Goal: Task Accomplishment & Management: Complete application form

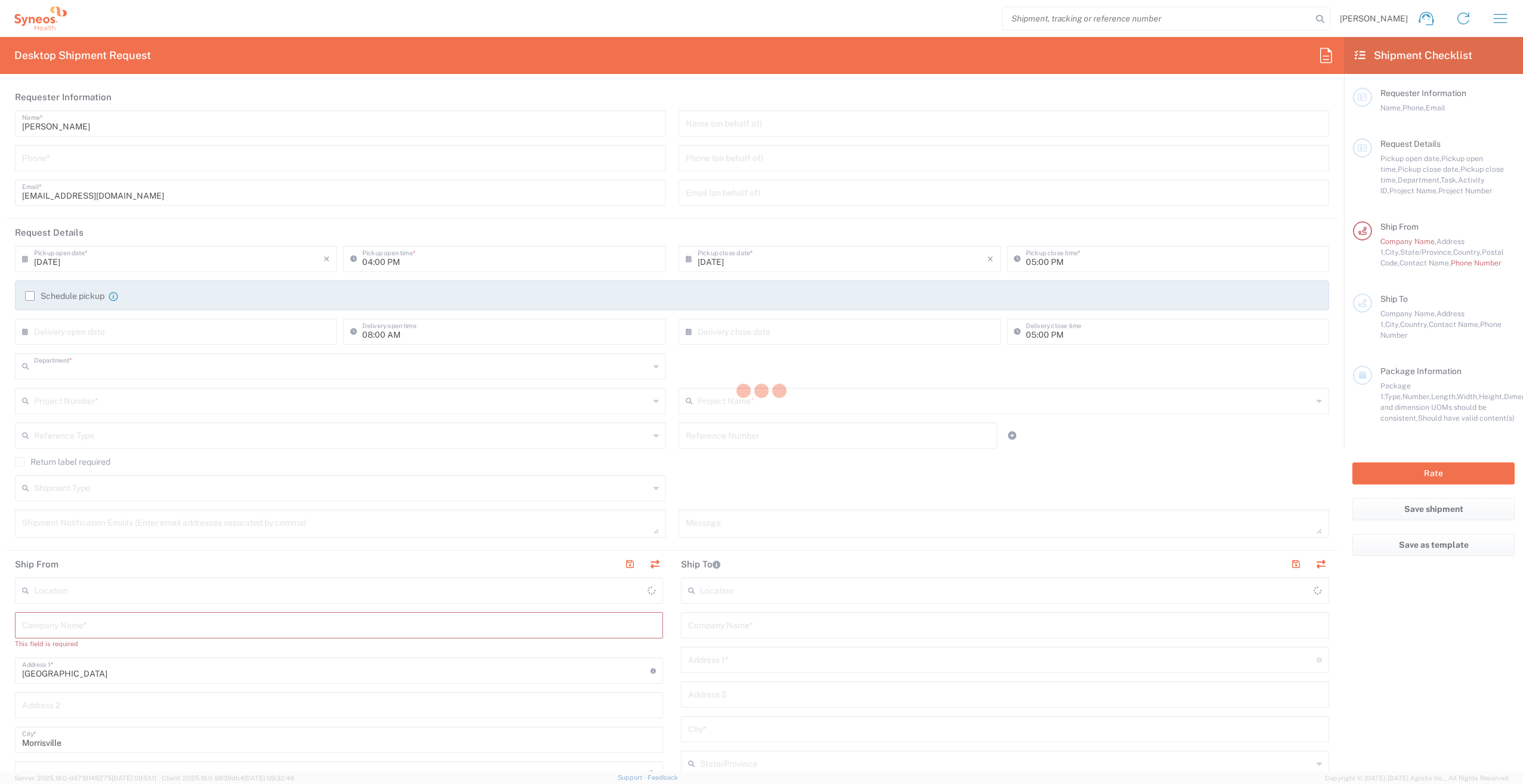
type input "3212"
type input "[US_STATE]"
type input "[GEOGRAPHIC_DATA]"
type input "Syneos Health, LLC-[GEOGRAPHIC_DATA] [GEOGRAPHIC_DATA] [GEOGRAPHIC_DATA]"
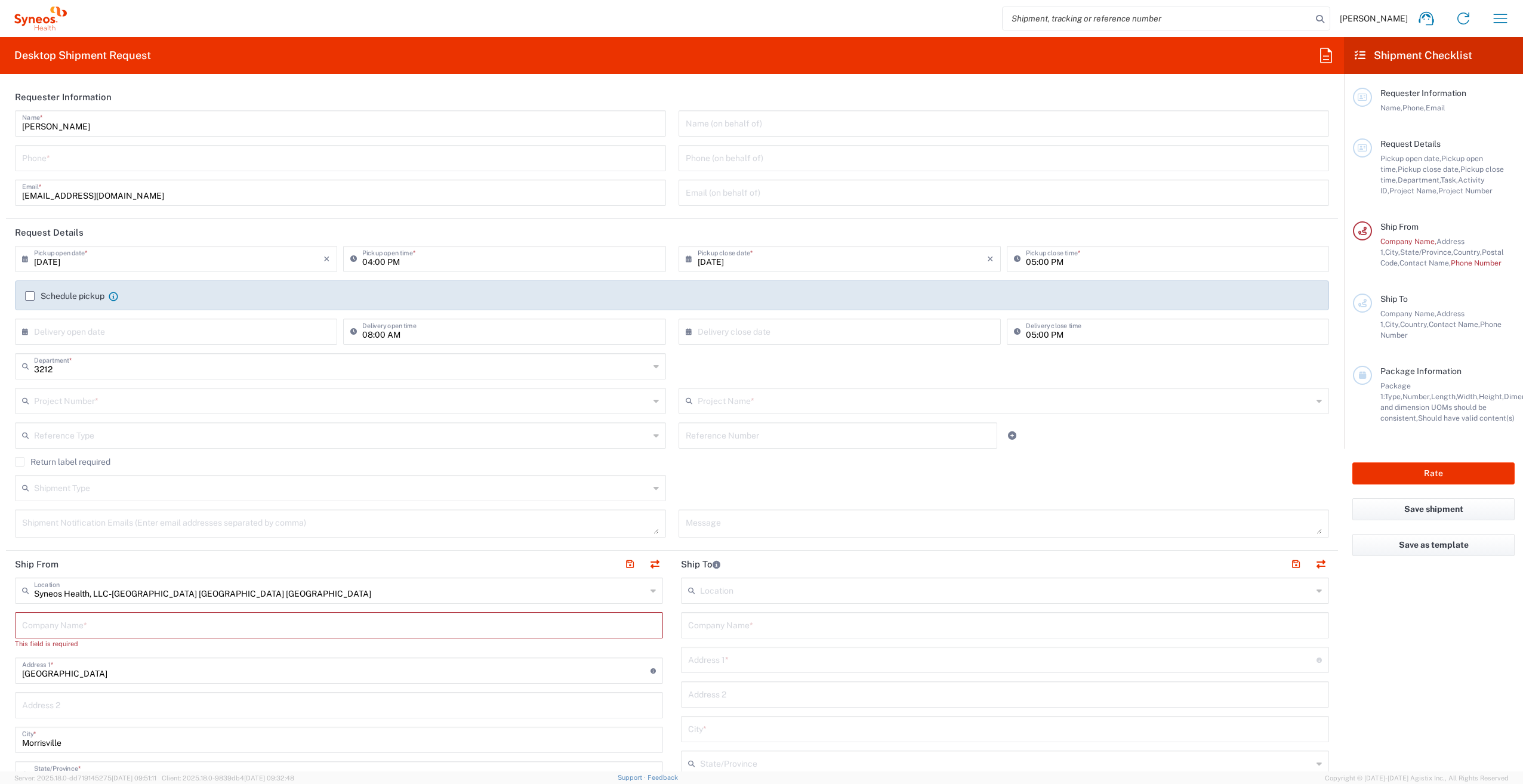
click at [29, 293] on label "Schedule pickup" at bounding box center [65, 295] width 80 height 9
click at [30, 295] on input "Schedule pickup" at bounding box center [30, 295] width 0 height 0
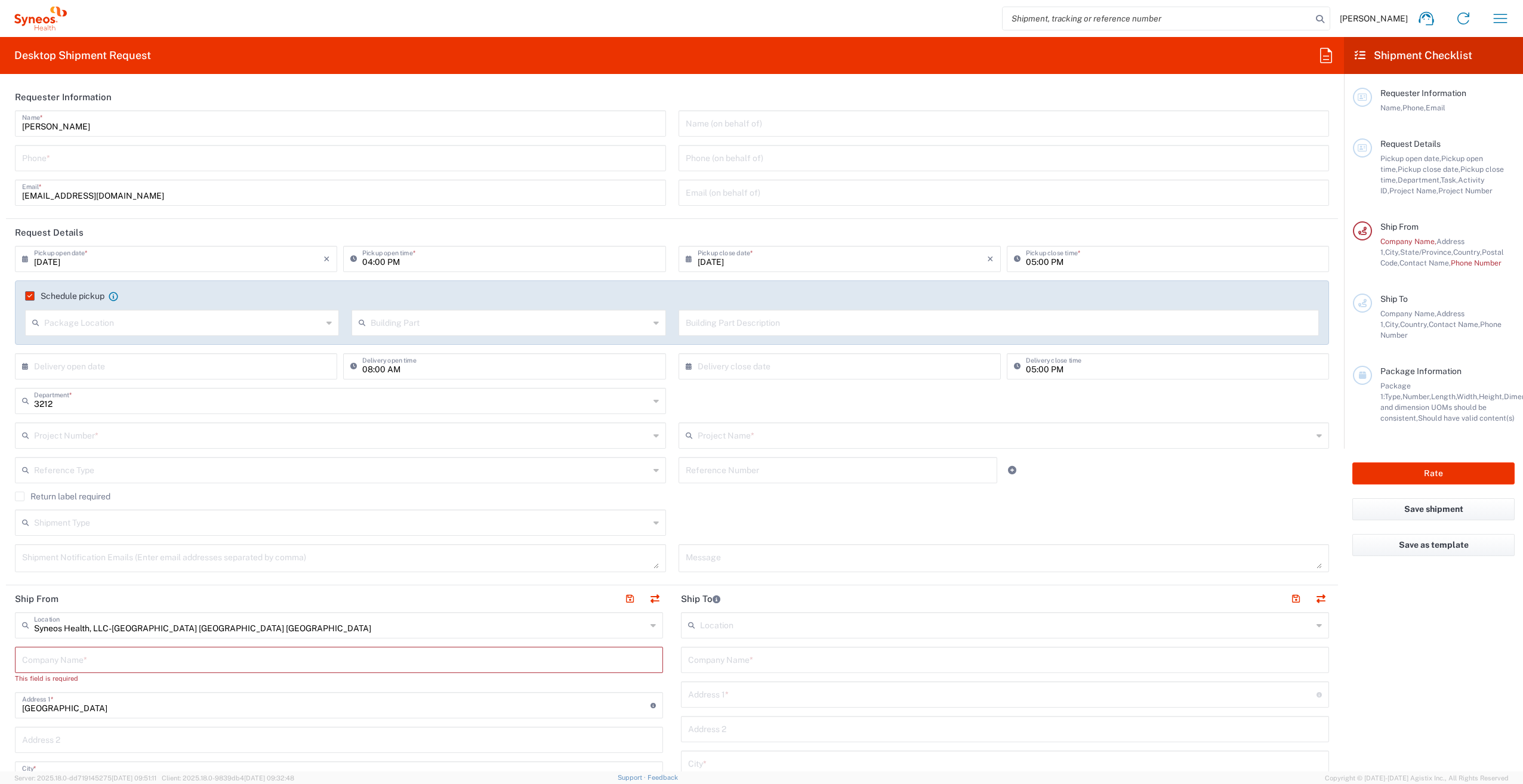
click at [78, 323] on input "text" at bounding box center [183, 322] width 278 height 21
click at [73, 348] on span "Front" at bounding box center [181, 348] width 310 height 19
type input "Front"
click at [230, 325] on input "Front" at bounding box center [183, 322] width 278 height 21
click at [406, 326] on input "text" at bounding box center [510, 322] width 278 height 21
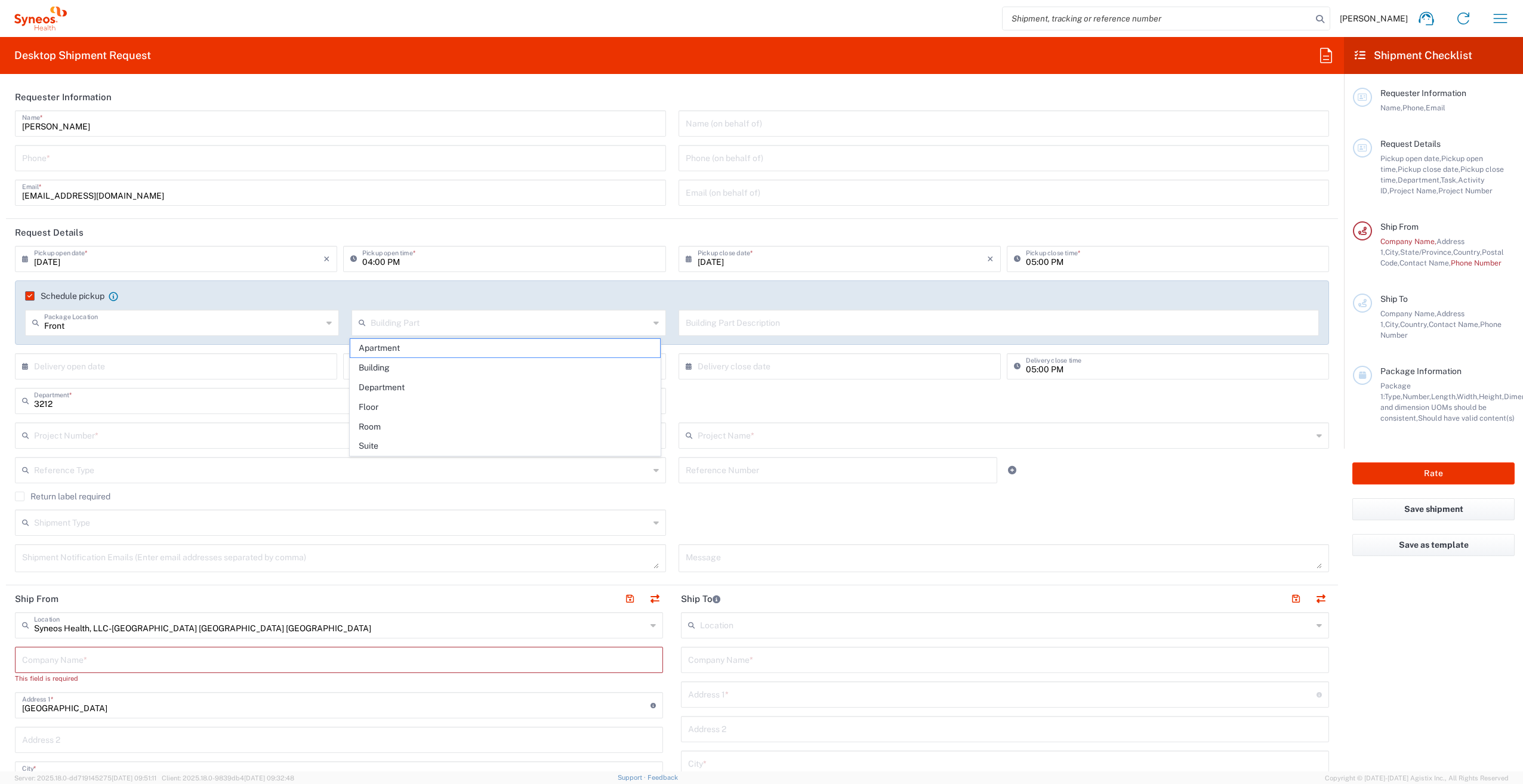
click at [382, 88] on header "Requester Information" at bounding box center [672, 97] width 1332 height 27
click at [50, 152] on input "tel" at bounding box center [341, 157] width 637 height 21
type input "9105145251"
click at [0, 223] on form "Requester Information [PERSON_NAME] Name * [PHONE_NUMBER] Phone * [EMAIL_ADDRES…" at bounding box center [672, 428] width 1344 height 687
click at [567, 326] on input "text" at bounding box center [510, 322] width 278 height 21
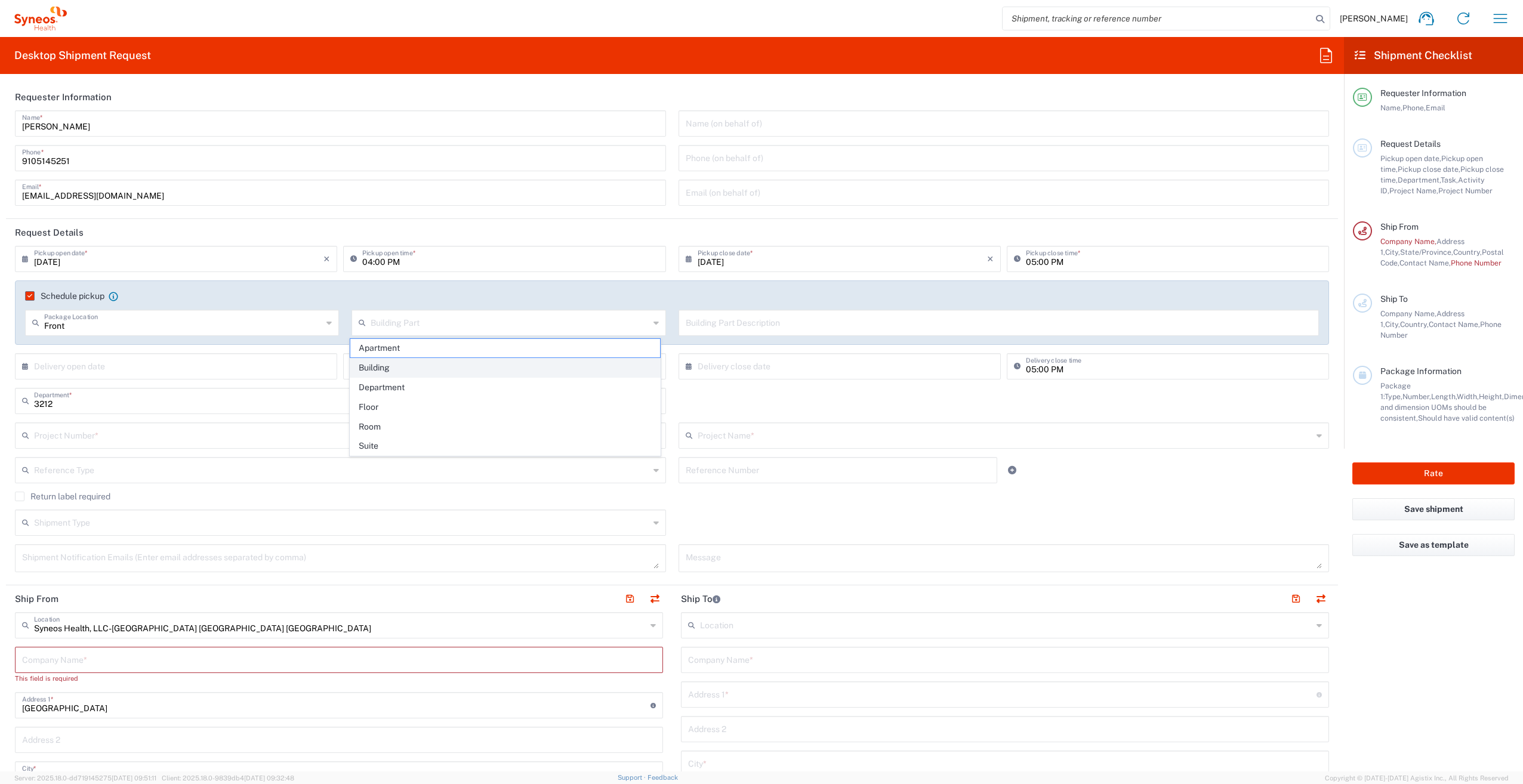
click at [446, 371] on span "Building" at bounding box center [506, 367] width 310 height 19
type input "Building"
click at [26, 292] on label "Schedule pickup" at bounding box center [65, 295] width 80 height 9
click at [27, 295] on input "Schedule pickup" at bounding box center [27, 295] width 0 height 0
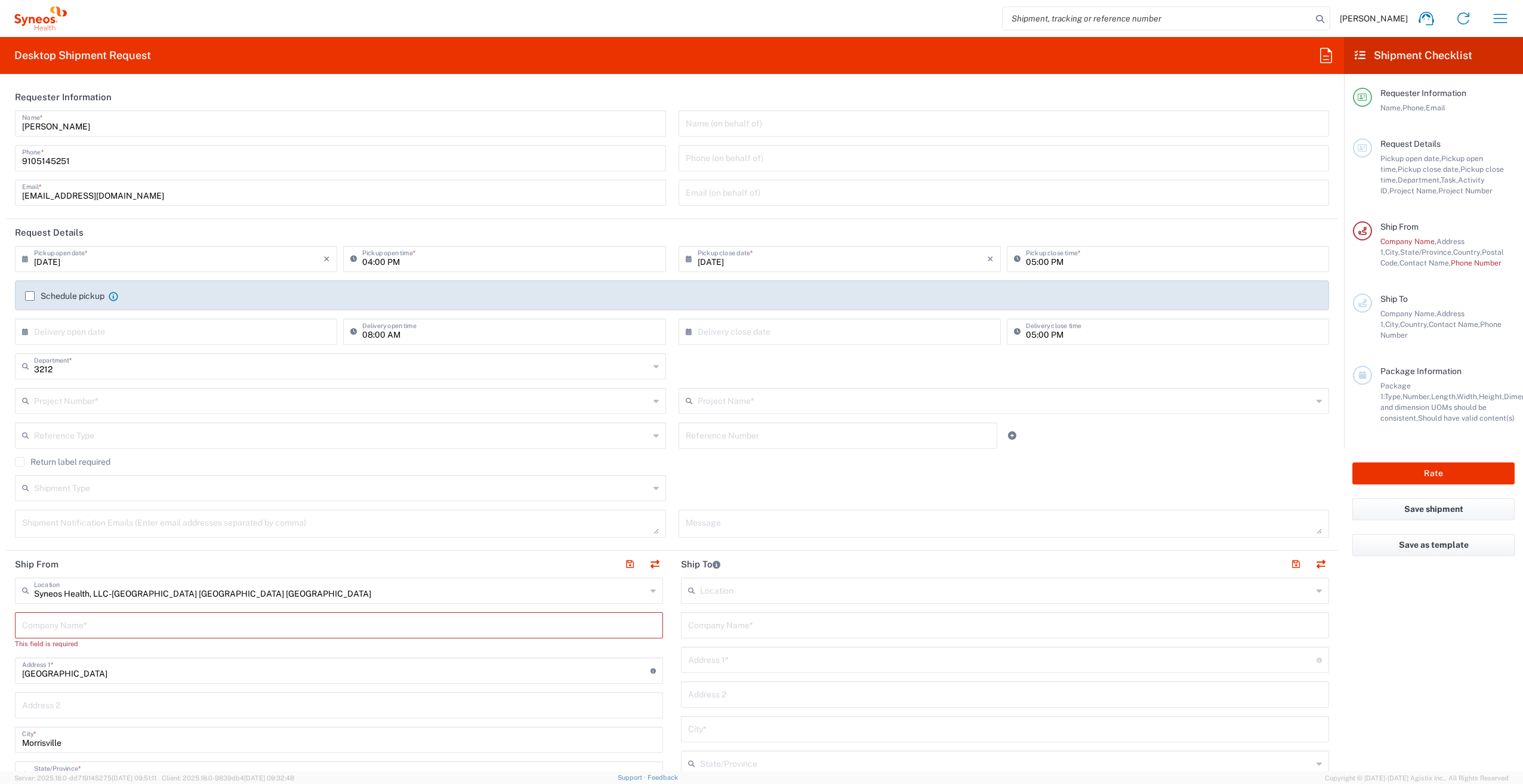
click at [27, 291] on label "Schedule pickup" at bounding box center [65, 295] width 80 height 9
click at [30, 295] on input "Schedule pickup" at bounding box center [30, 295] width 0 height 0
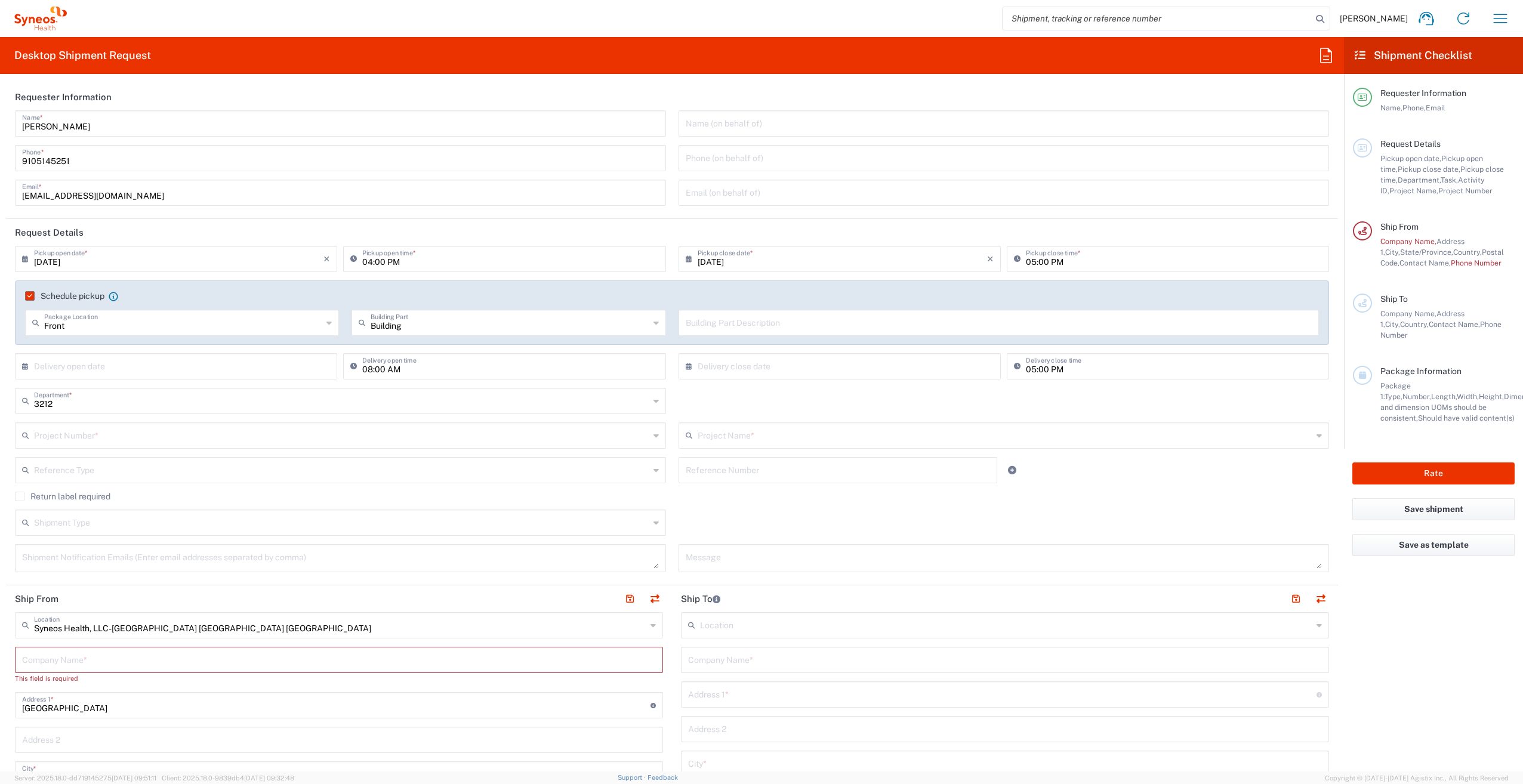
click at [28, 291] on label "Schedule pickup" at bounding box center [65, 295] width 80 height 9
click at [27, 295] on input "Schedule pickup" at bounding box center [27, 295] width 0 height 0
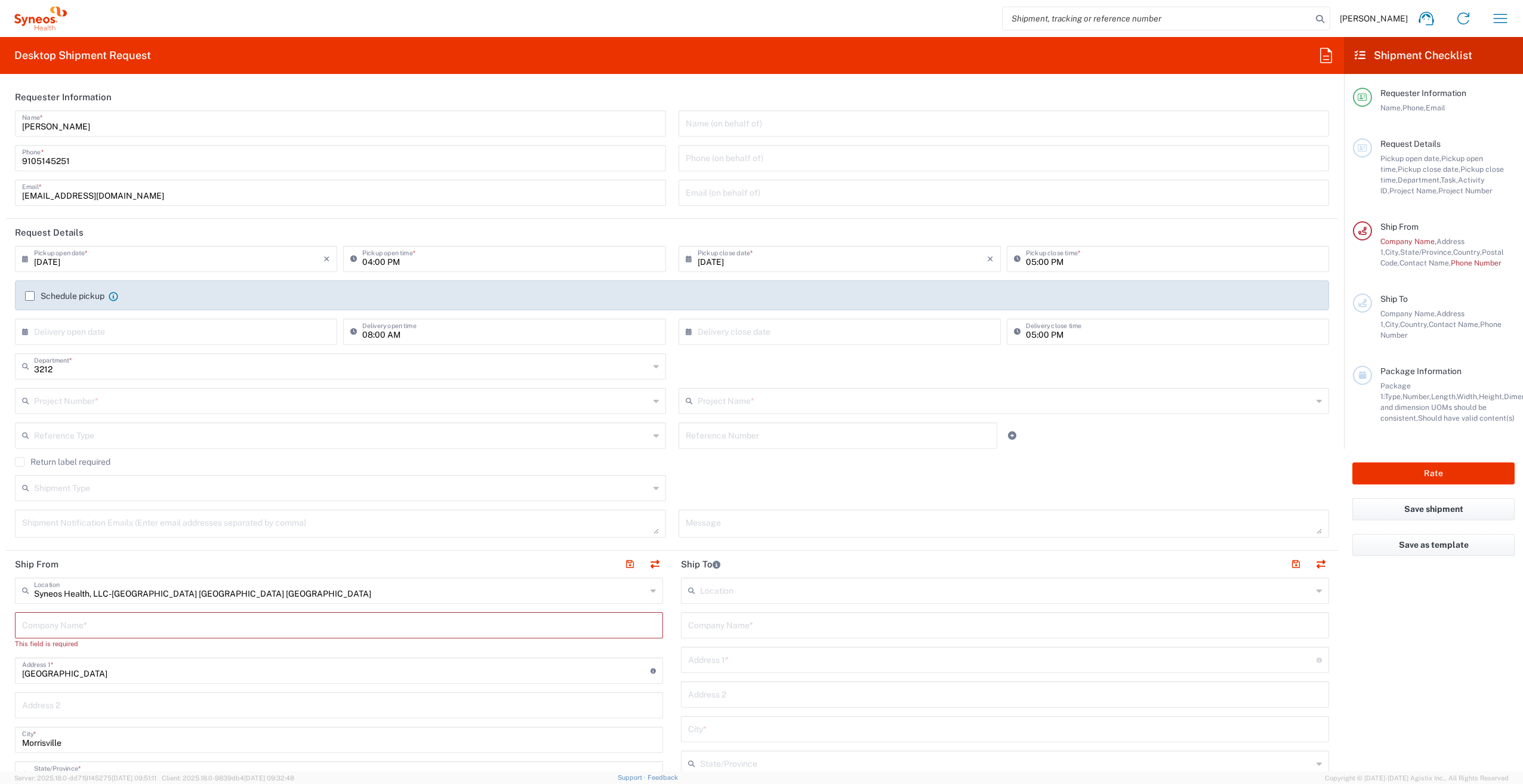
click at [122, 402] on input "text" at bounding box center [341, 400] width 615 height 21
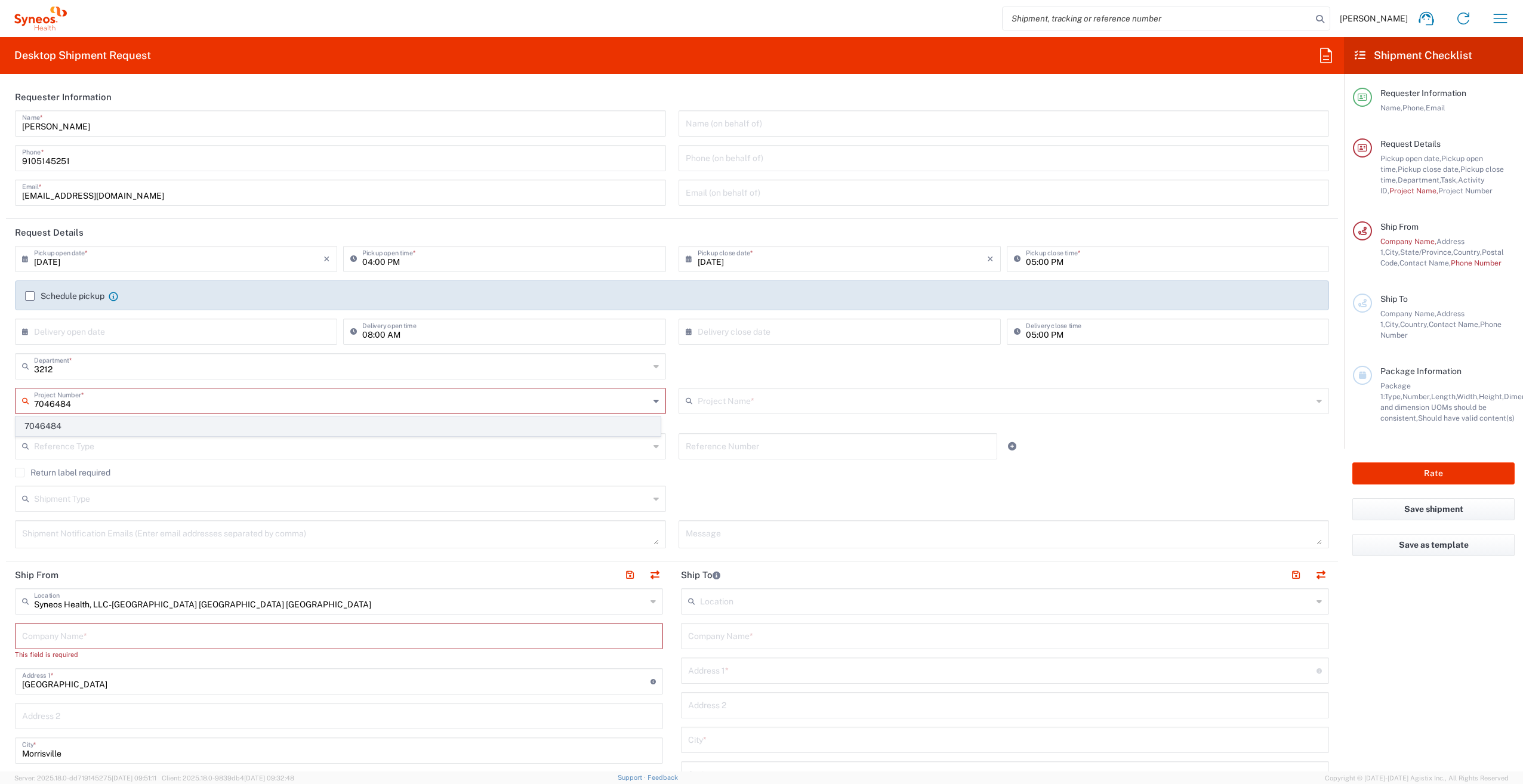
type input "7046484"
click at [76, 422] on span "7046484" at bounding box center [338, 426] width 644 height 19
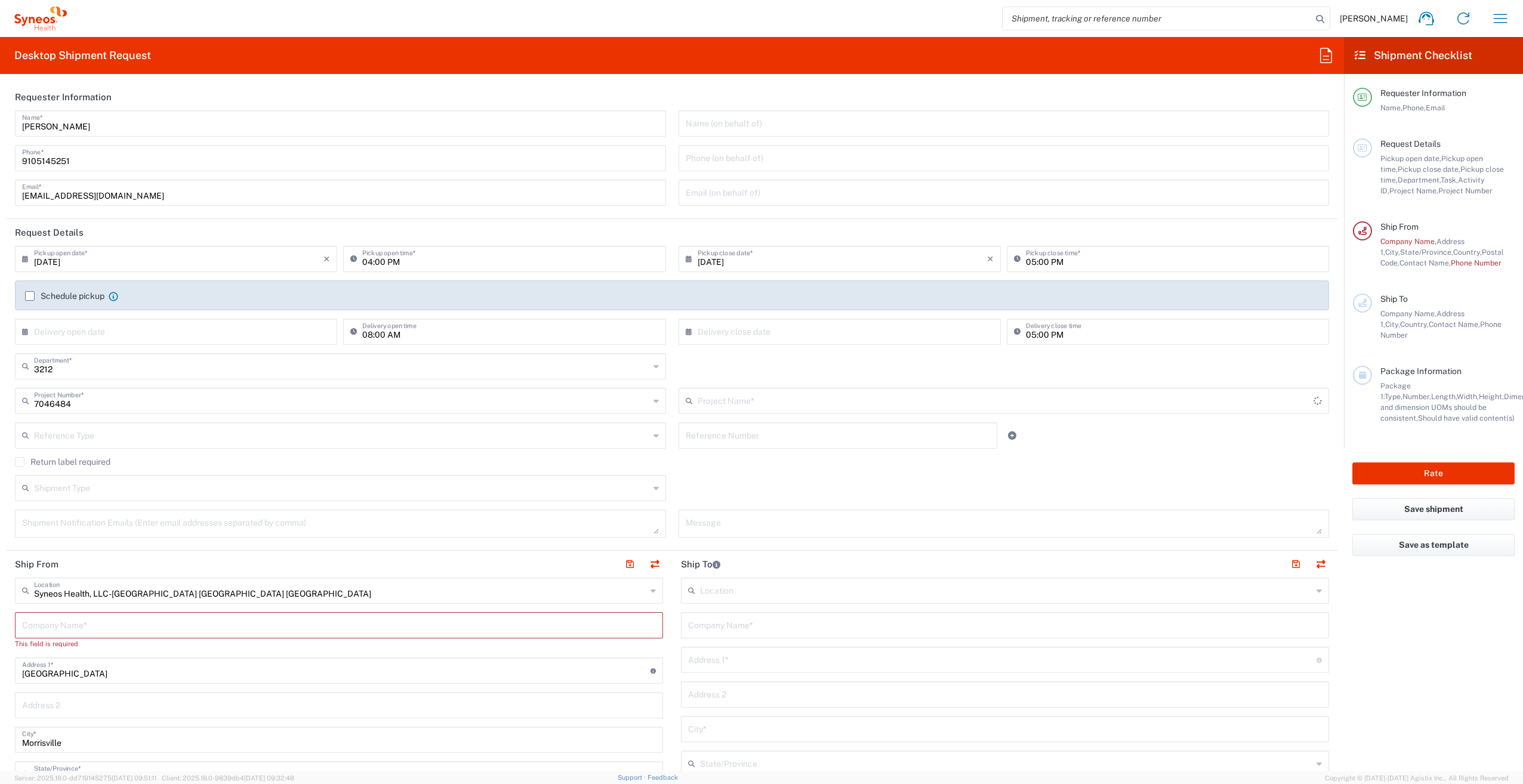
type input "Curium US LLC (7046484)"
click at [59, 483] on input "text" at bounding box center [341, 487] width 615 height 21
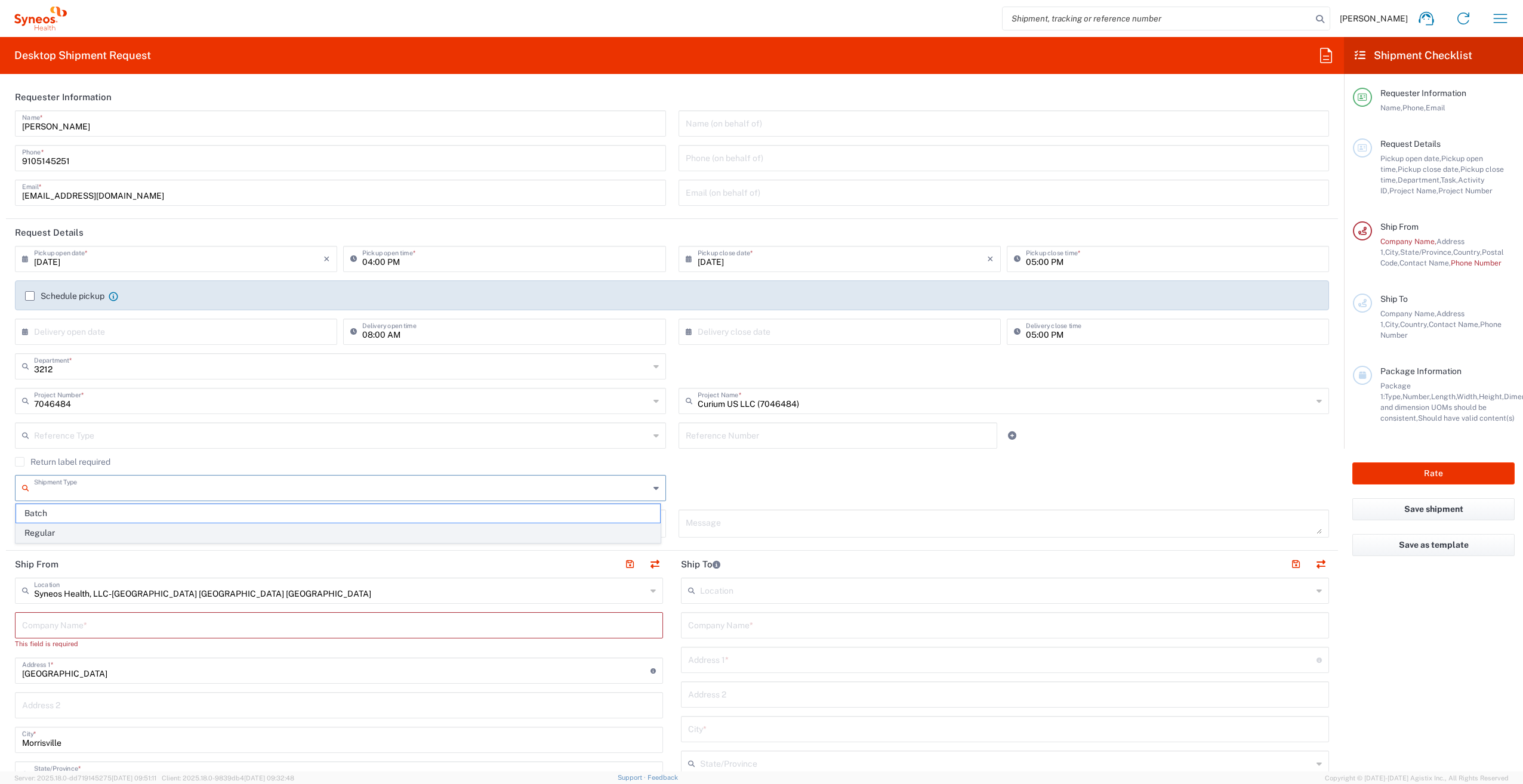
click at [53, 527] on span "Regular" at bounding box center [338, 533] width 644 height 19
type input "Regular"
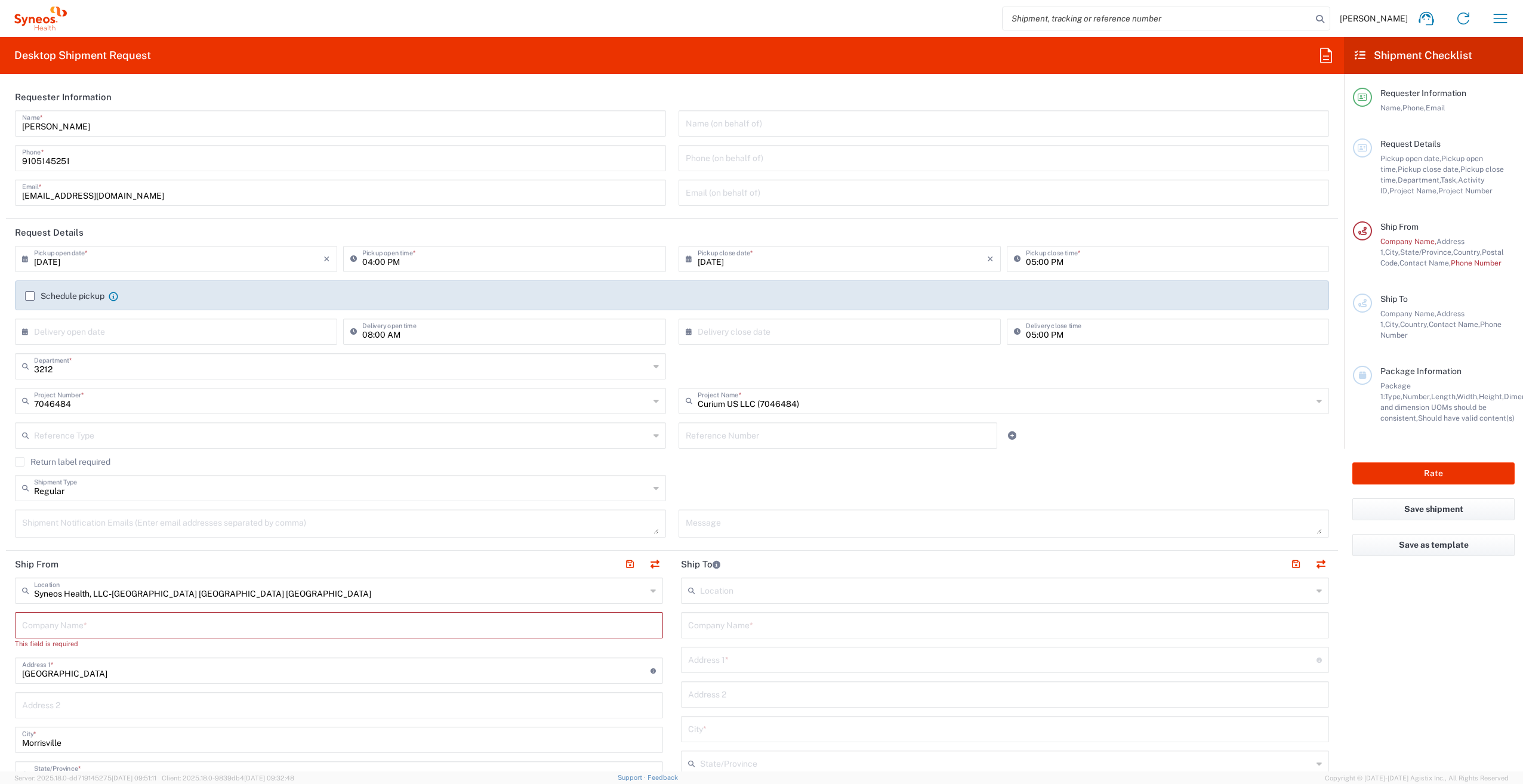
click at [181, 524] on textarea at bounding box center [341, 523] width 637 height 21
click at [91, 627] on input "text" at bounding box center [339, 635] width 634 height 21
type textarea "k"
click at [49, 527] on textarea at bounding box center [341, 523] width 637 height 21
type textarea "i"
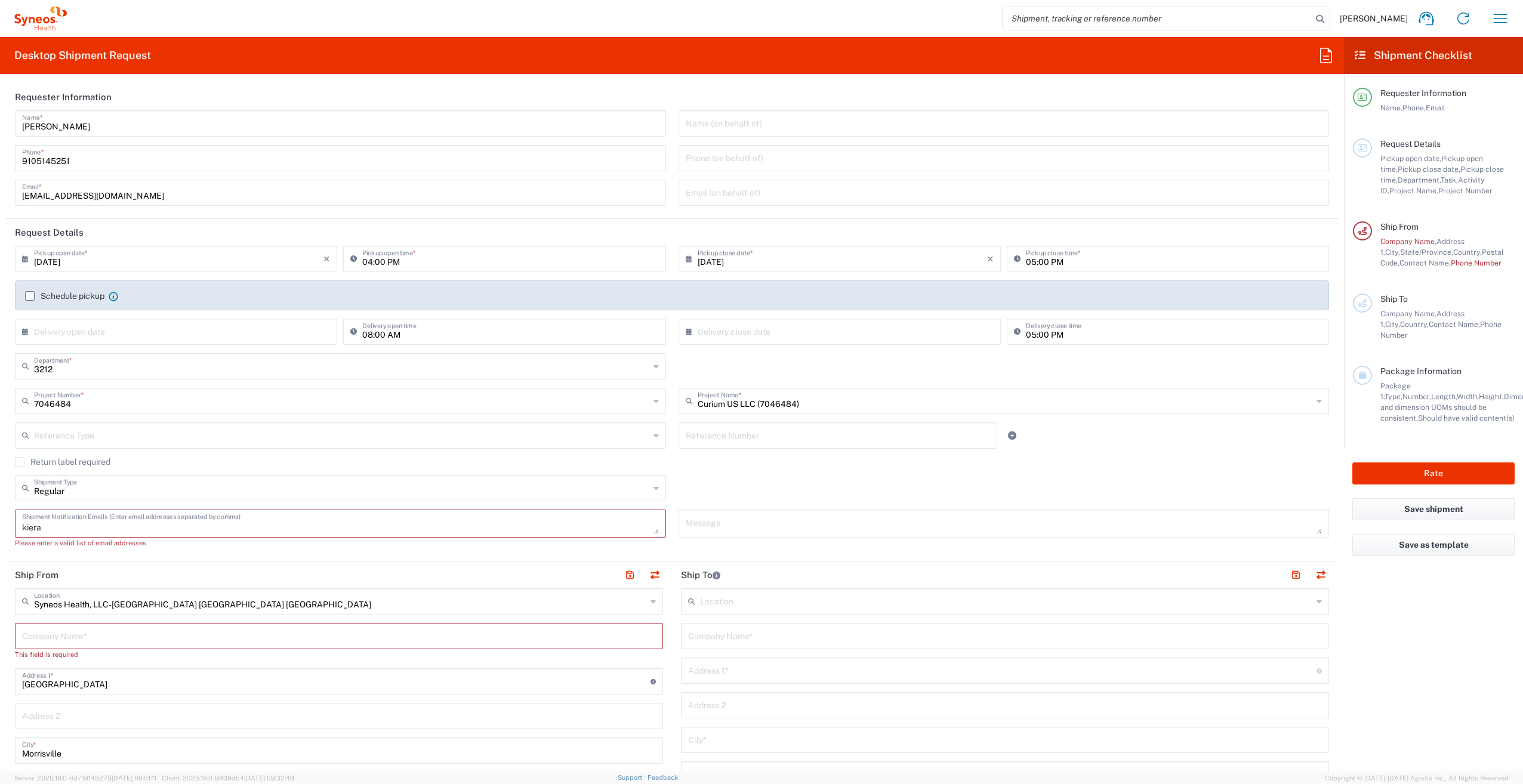
click at [49, 527] on textarea "kiera" at bounding box center [341, 523] width 637 height 21
type textarea "[EMAIL_ADDRESS][DOMAIN_NAME]"
click at [64, 627] on input "text" at bounding box center [339, 624] width 634 height 21
type input "Syne"
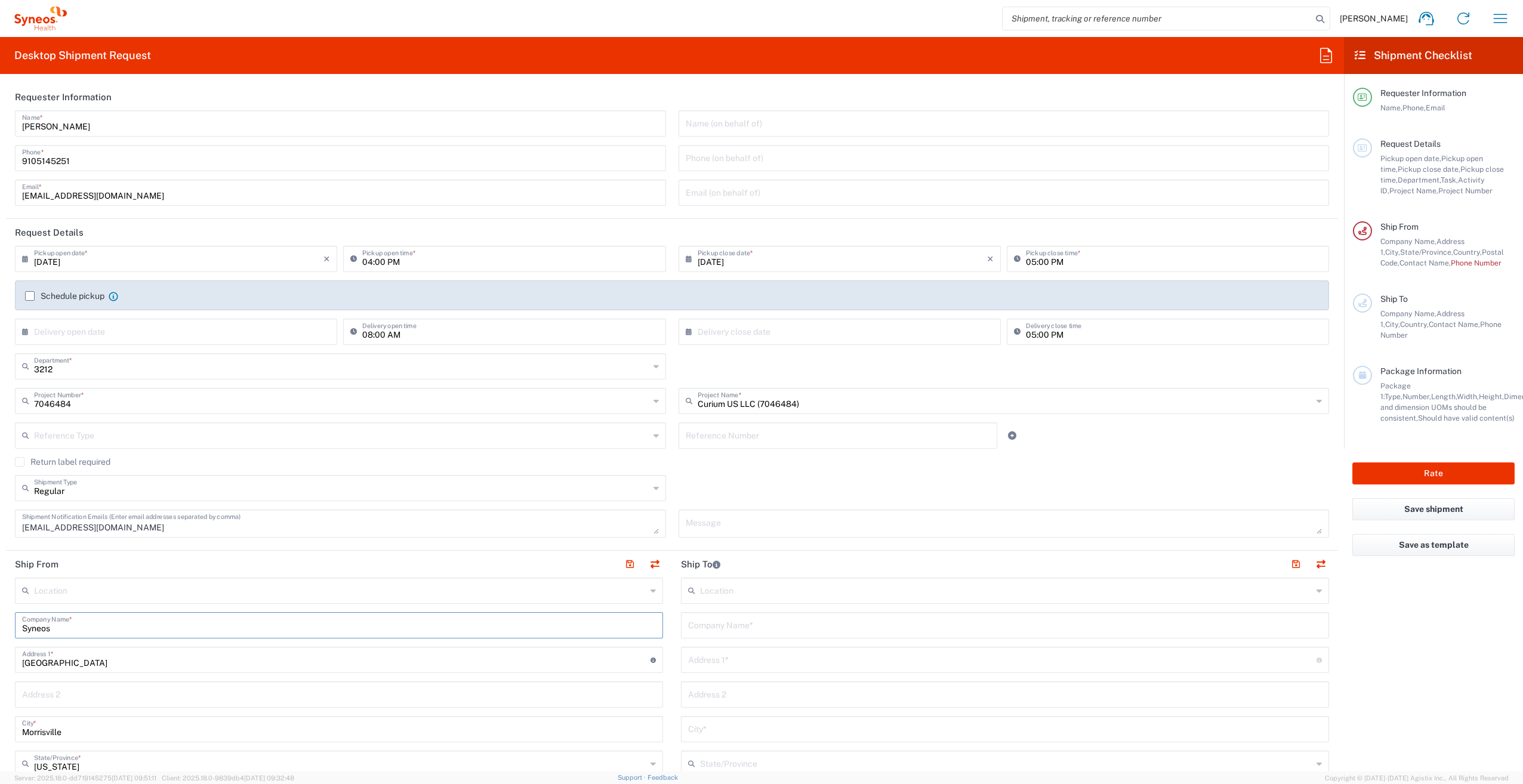
type input "Syneos"
click at [64, 588] on input "text" at bounding box center [340, 589] width 612 height 21
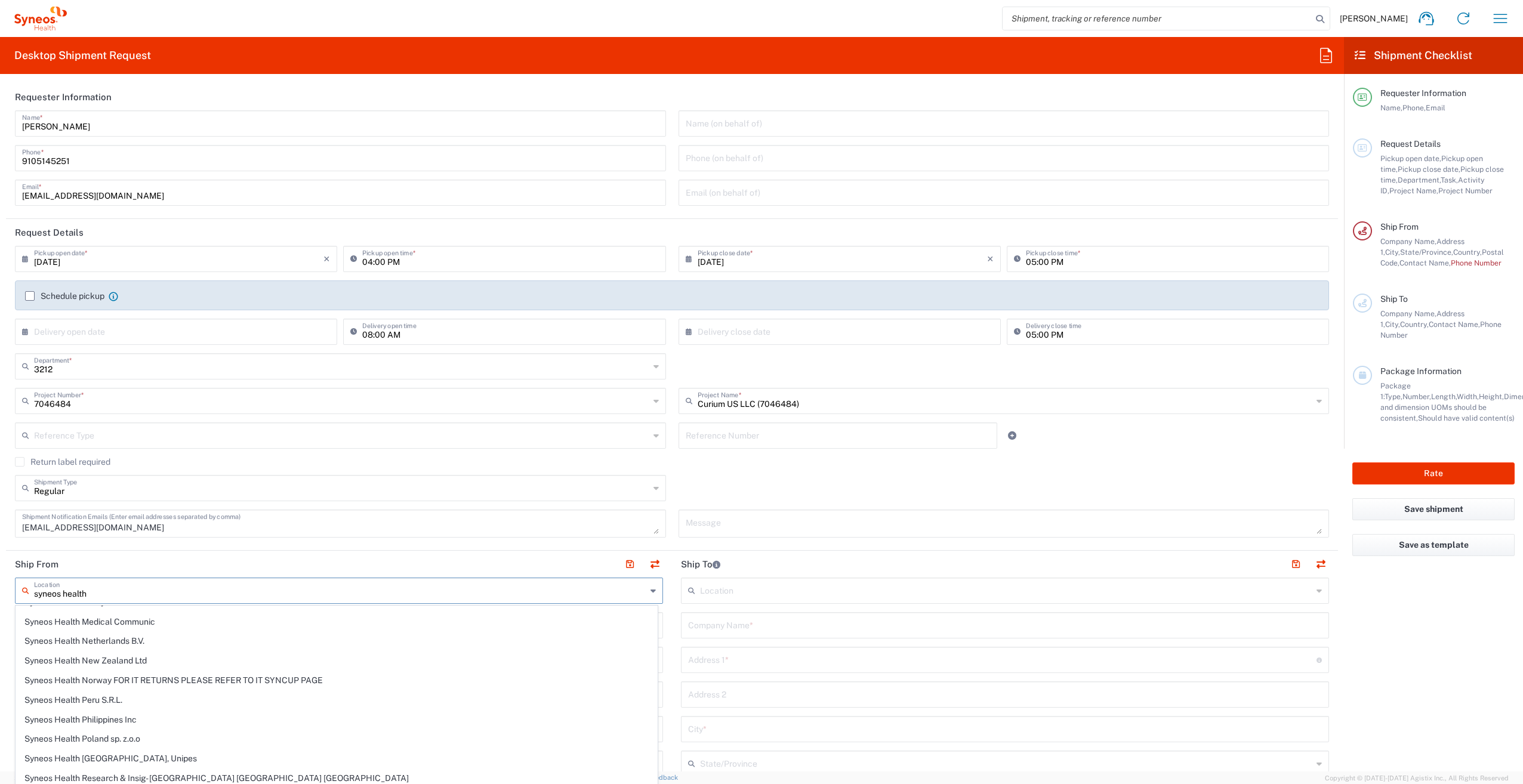
scroll to position [1412, 0]
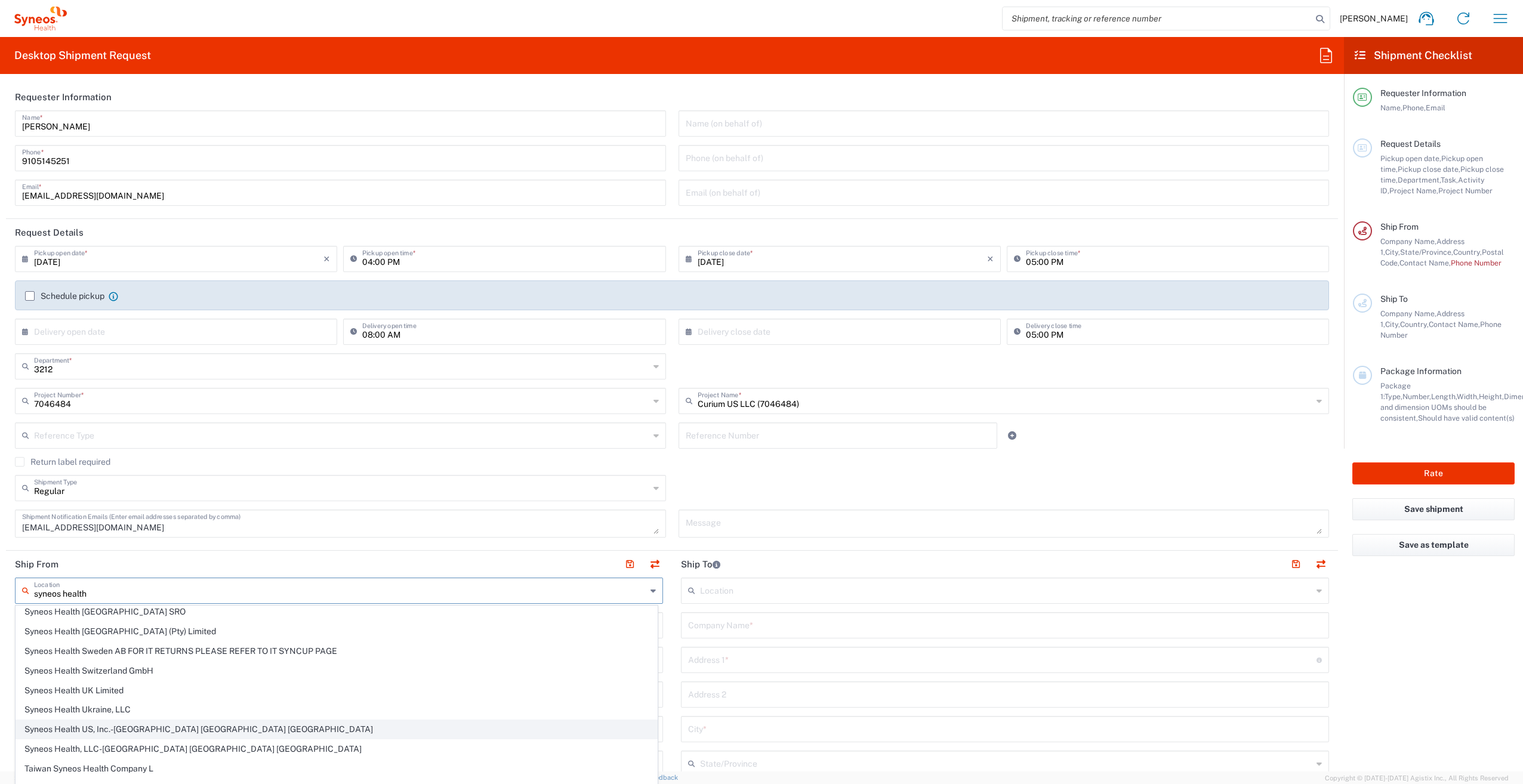
click at [128, 720] on span "Syneos Health US, Inc.-[GEOGRAPHIC_DATA] [GEOGRAPHIC_DATA] [GEOGRAPHIC_DATA]" at bounding box center [336, 729] width 641 height 19
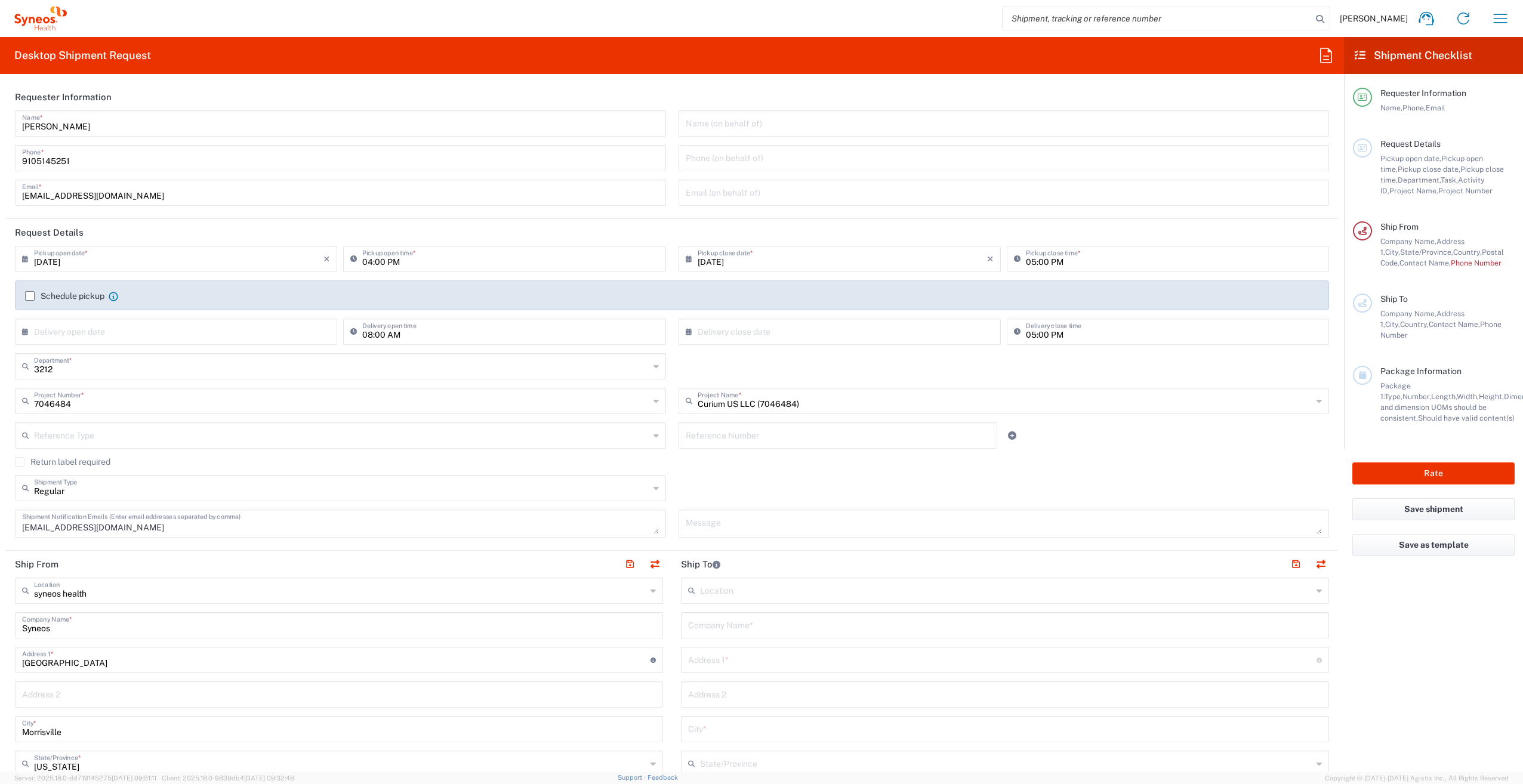
type input "Syneos Health US, Inc.-[GEOGRAPHIC_DATA] [GEOGRAPHIC_DATA] [GEOGRAPHIC_DATA]"
type input "Syneos Health US, Inc."
type input "1030 Sync St"
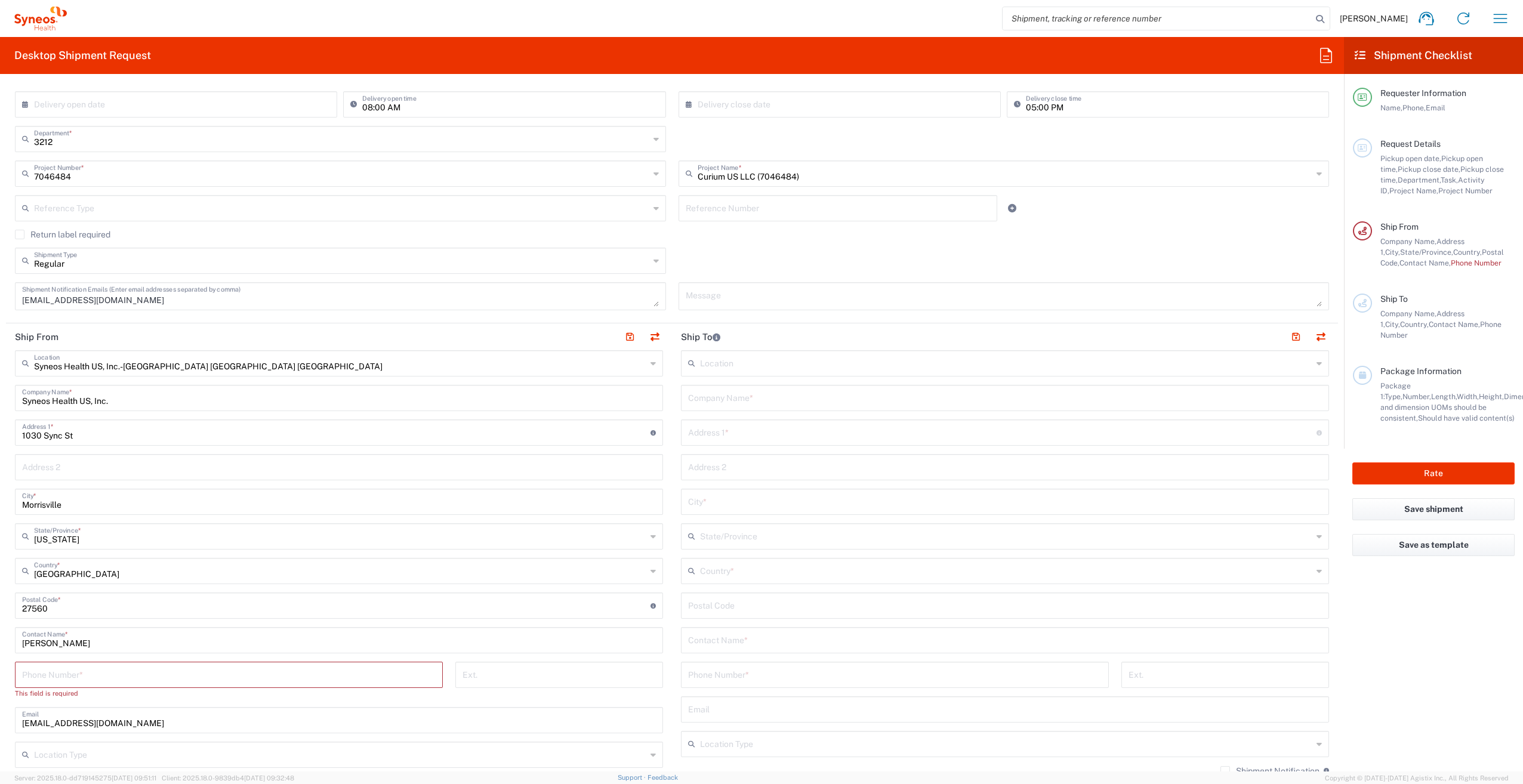
scroll to position [228, 0]
click at [69, 676] on input "tel" at bounding box center [229, 673] width 413 height 21
type input "9105145251"
click at [3, 712] on form "Requester Information [PERSON_NAME] Name * [PHONE_NUMBER] Phone * [EMAIL_ADDRES…" at bounding box center [672, 428] width 1344 height 687
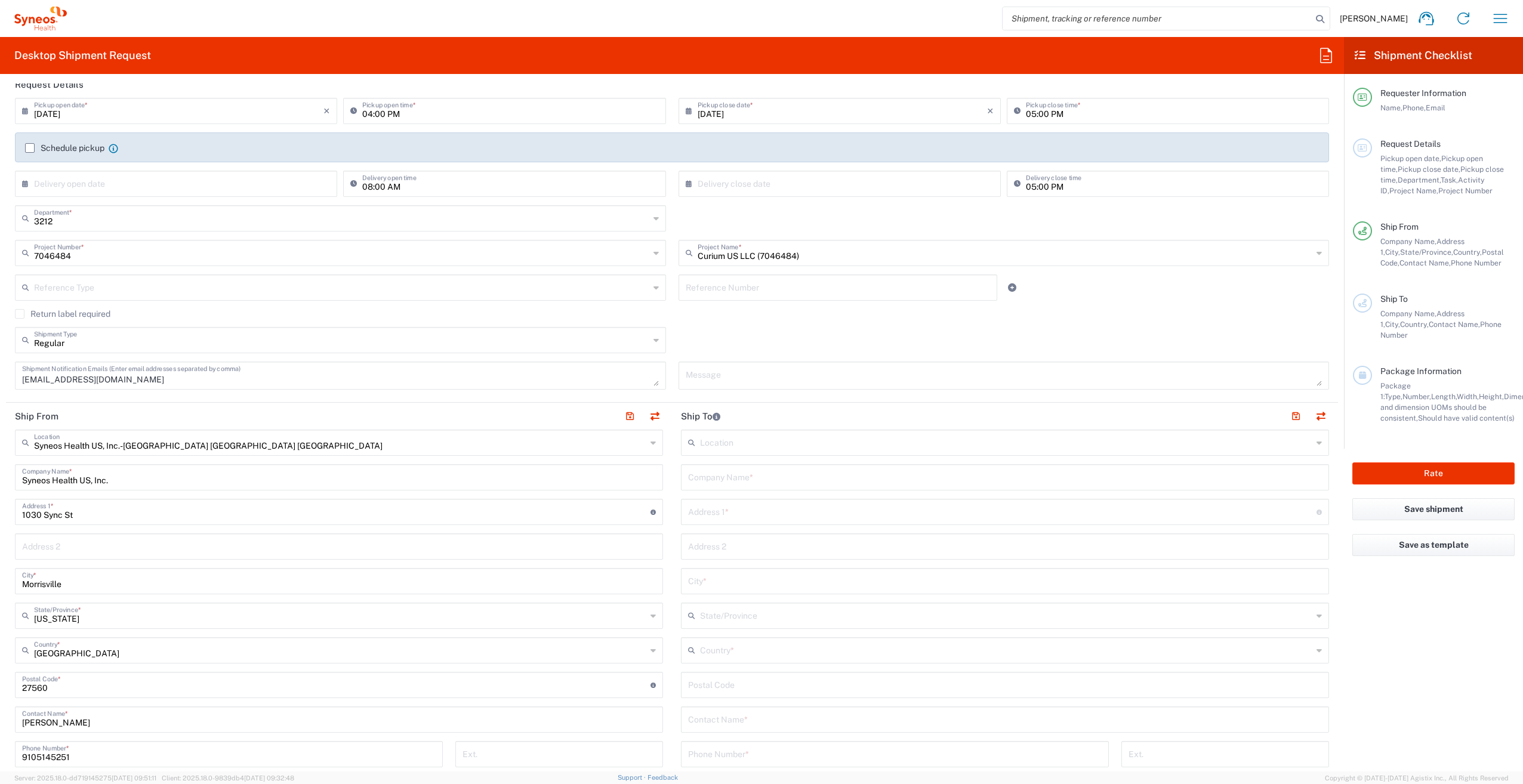
scroll to position [130, 0]
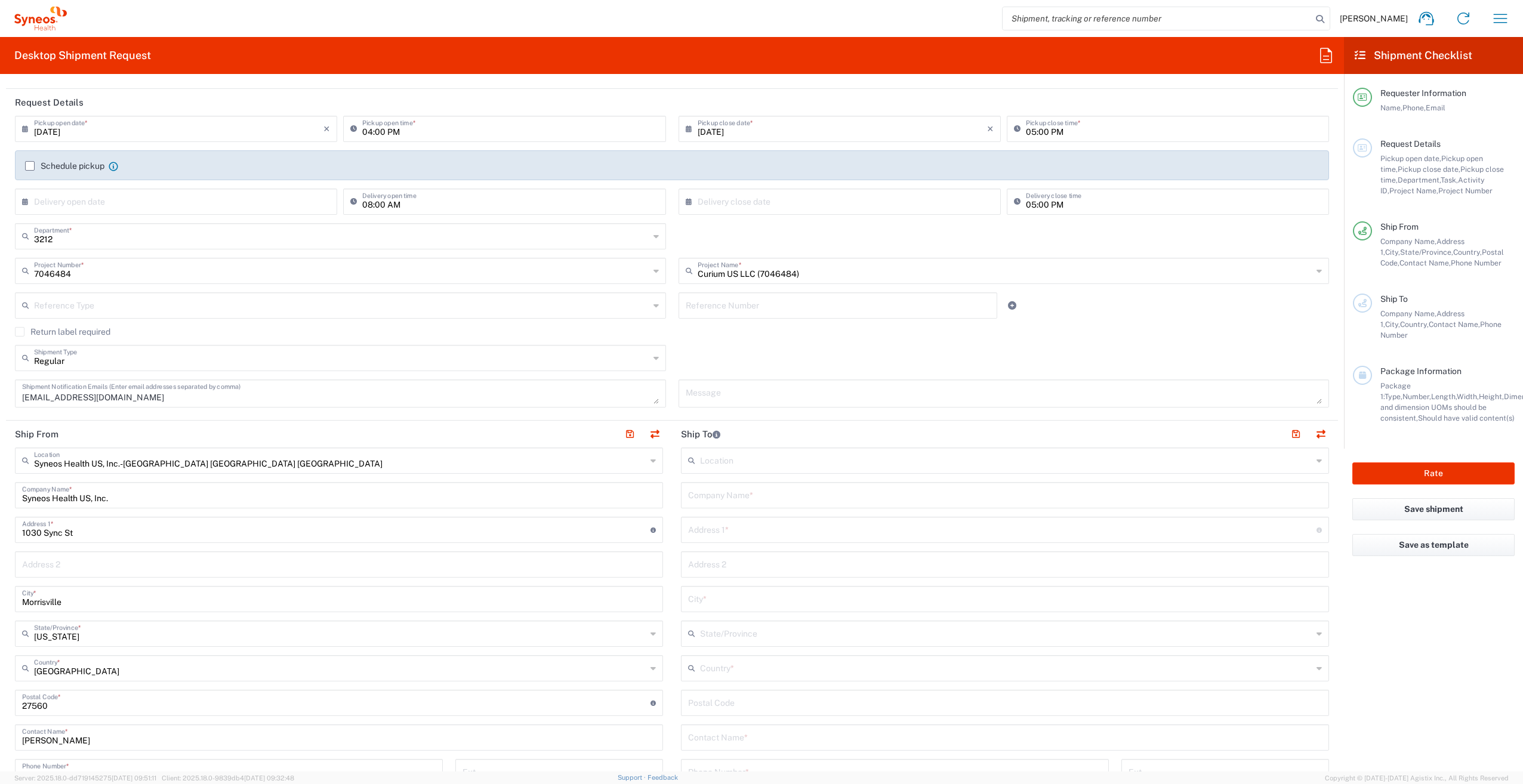
click at [706, 461] on input "text" at bounding box center [1005, 460] width 612 height 21
type input "B"
click at [753, 430] on header "Ship To" at bounding box center [1005, 434] width 666 height 27
click at [701, 323] on div "Reference Number" at bounding box center [838, 309] width 332 height 35
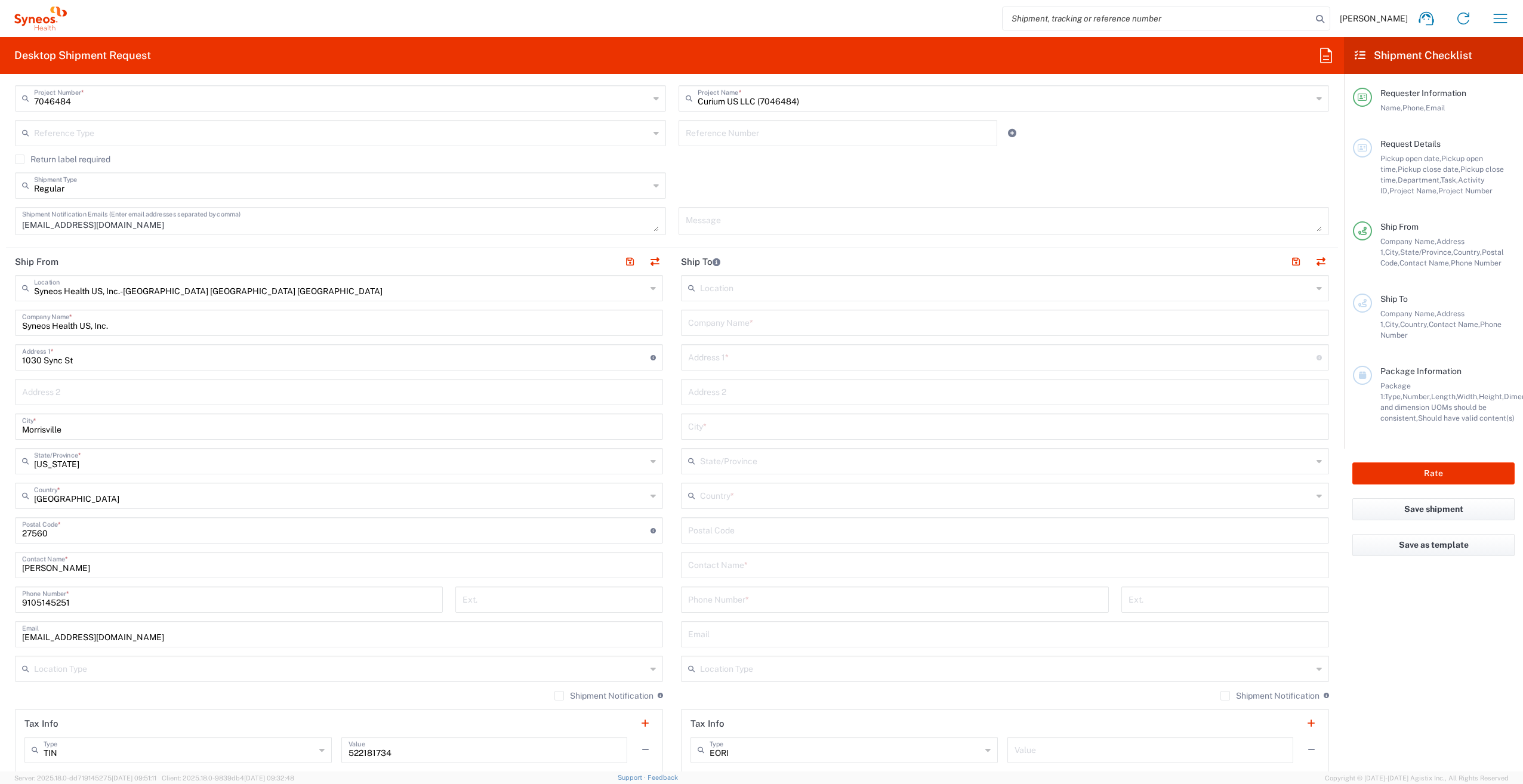
click at [736, 320] on input "text" at bounding box center [1005, 322] width 634 height 21
click at [736, 320] on input "[GEOGRAPHIC_DATA]" at bounding box center [1005, 322] width 634 height 21
click at [781, 322] on input "[GEOGRAPHIC_DATA]" at bounding box center [1005, 322] width 634 height 21
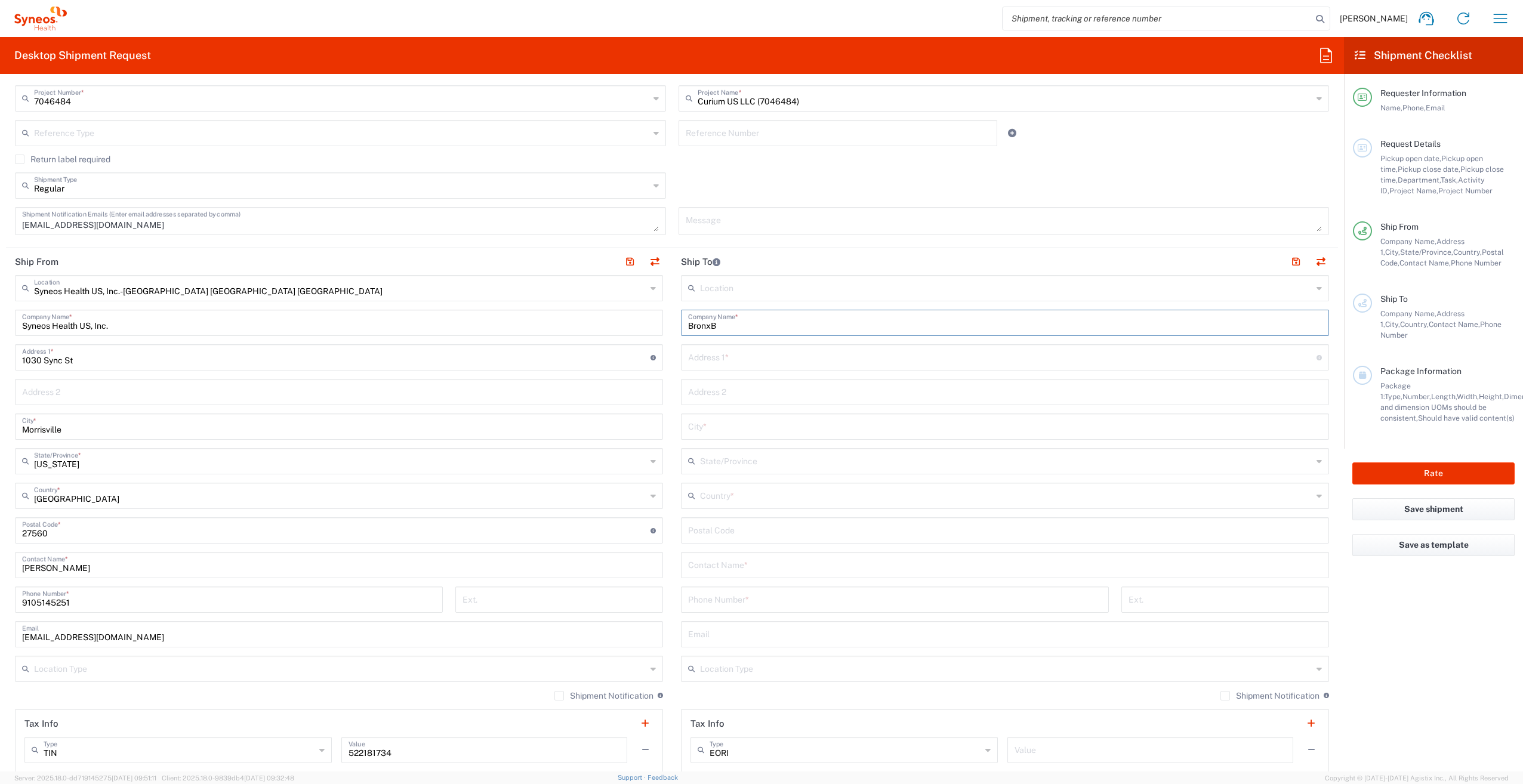
type input "BronxB"
click at [691, 576] on div "Contact Name *" at bounding box center [1005, 565] width 648 height 26
click at [688, 563] on input "text" at bounding box center [1005, 564] width 634 height 21
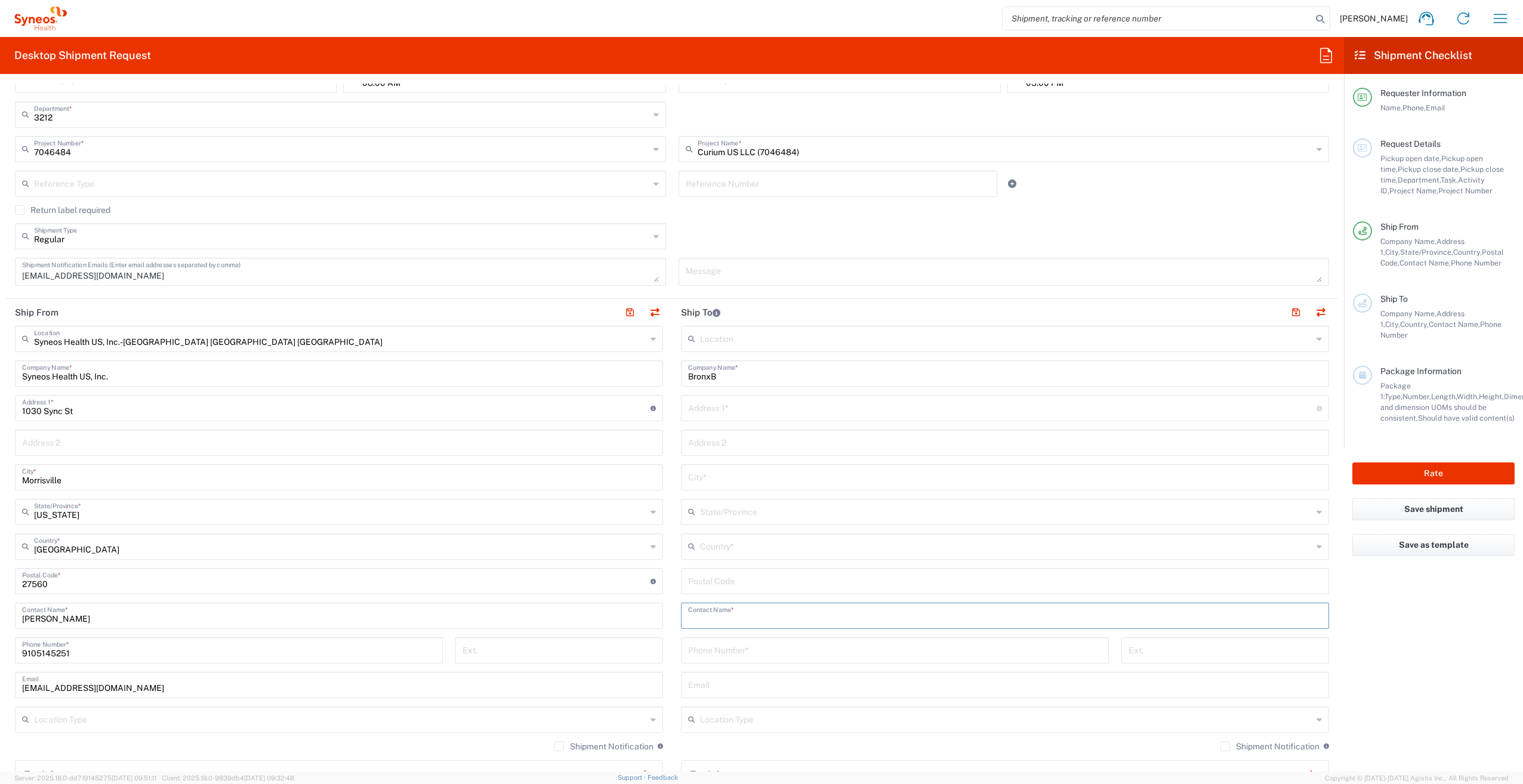
scroll to position [251, 0]
click at [748, 613] on input "text" at bounding box center [1005, 615] width 634 height 21
click at [748, 613] on input "Marzena" at bounding box center [1005, 615] width 634 height 21
type input "MarzenaMar"
click at [736, 384] on div "BronxB Company Name *" at bounding box center [1005, 373] width 648 height 26
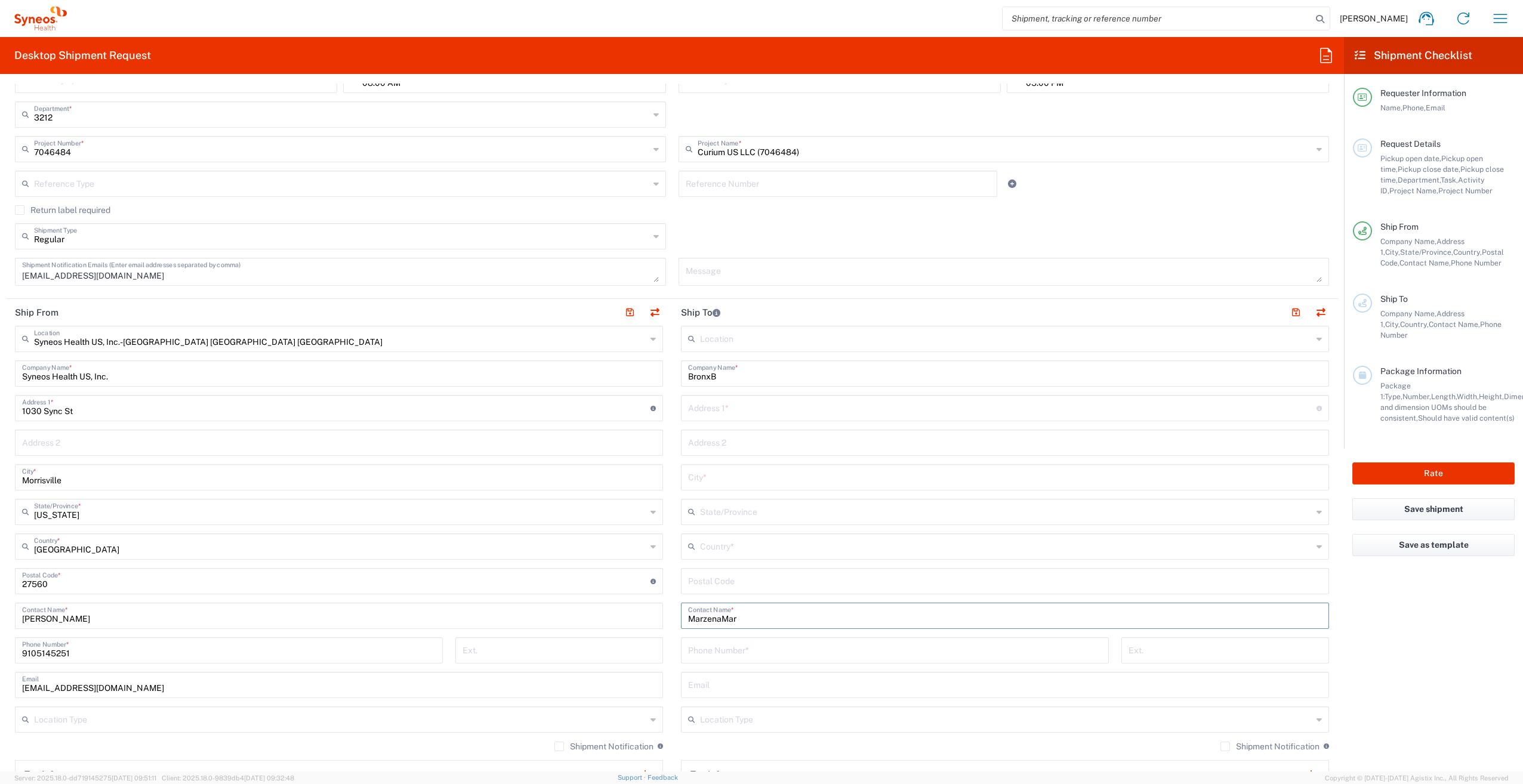
click at [736, 384] on div "BronxB Company Name *" at bounding box center [1005, 373] width 648 height 26
click at [724, 377] on input "BronxB" at bounding box center [1005, 373] width 634 height 21
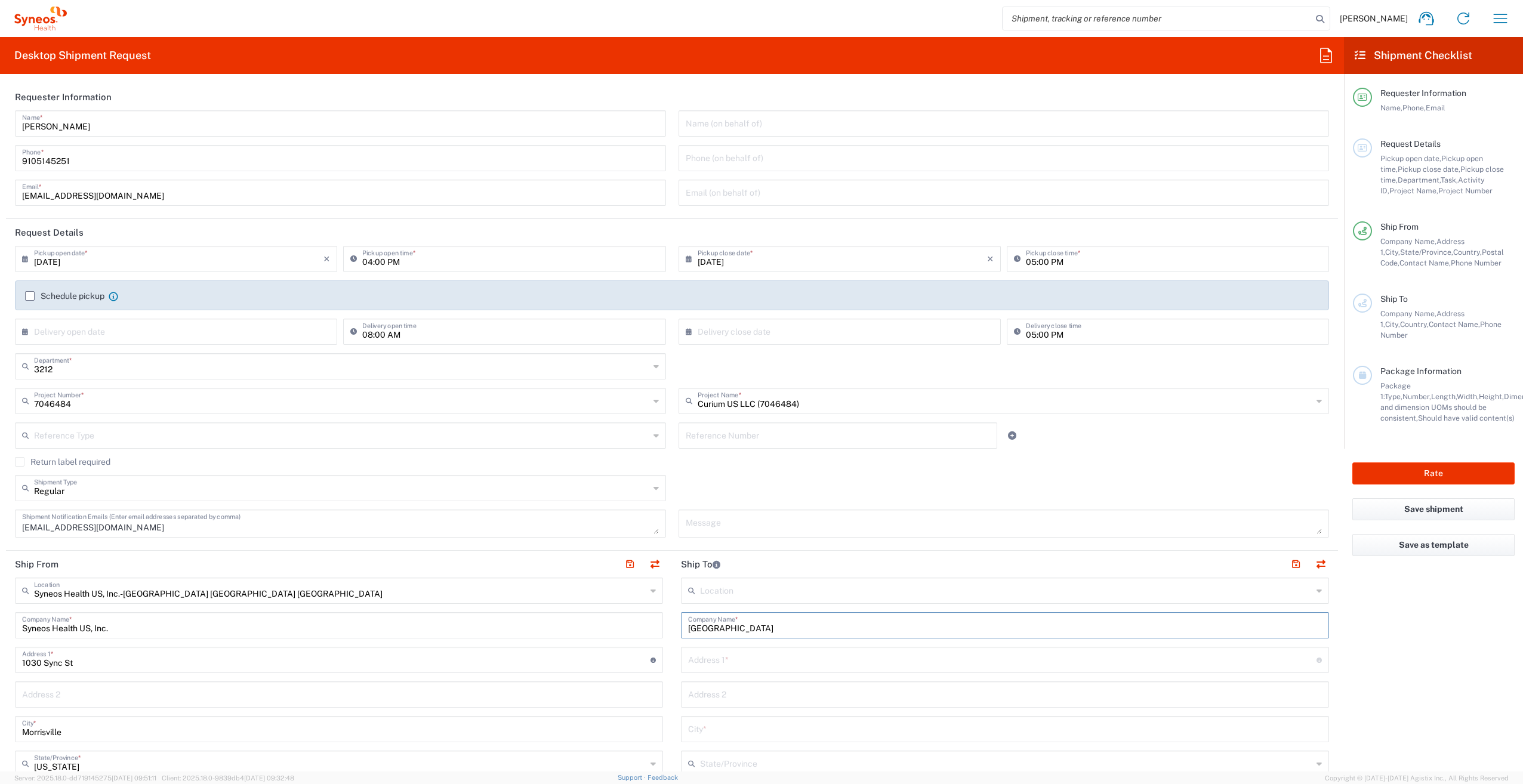
type input "[GEOGRAPHIC_DATA]"
click at [712, 655] on input "text" at bounding box center [1002, 659] width 629 height 21
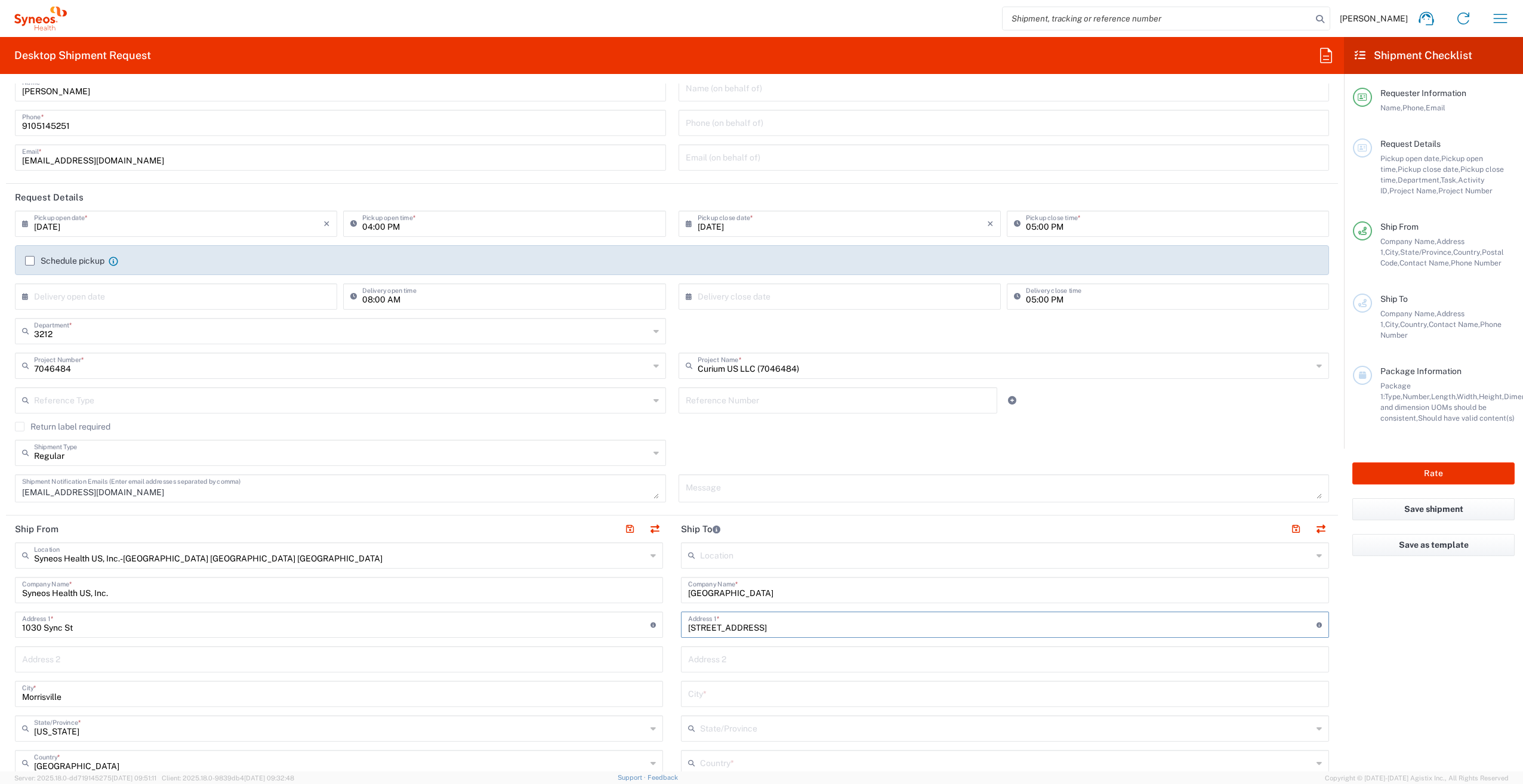
type input "[STREET_ADDRESS]"
click at [709, 698] on input "text" at bounding box center [1005, 693] width 634 height 21
type input "[GEOGRAPHIC_DATA]"
click at [718, 730] on input "text" at bounding box center [1005, 727] width 612 height 21
type input "[US_STATE]"
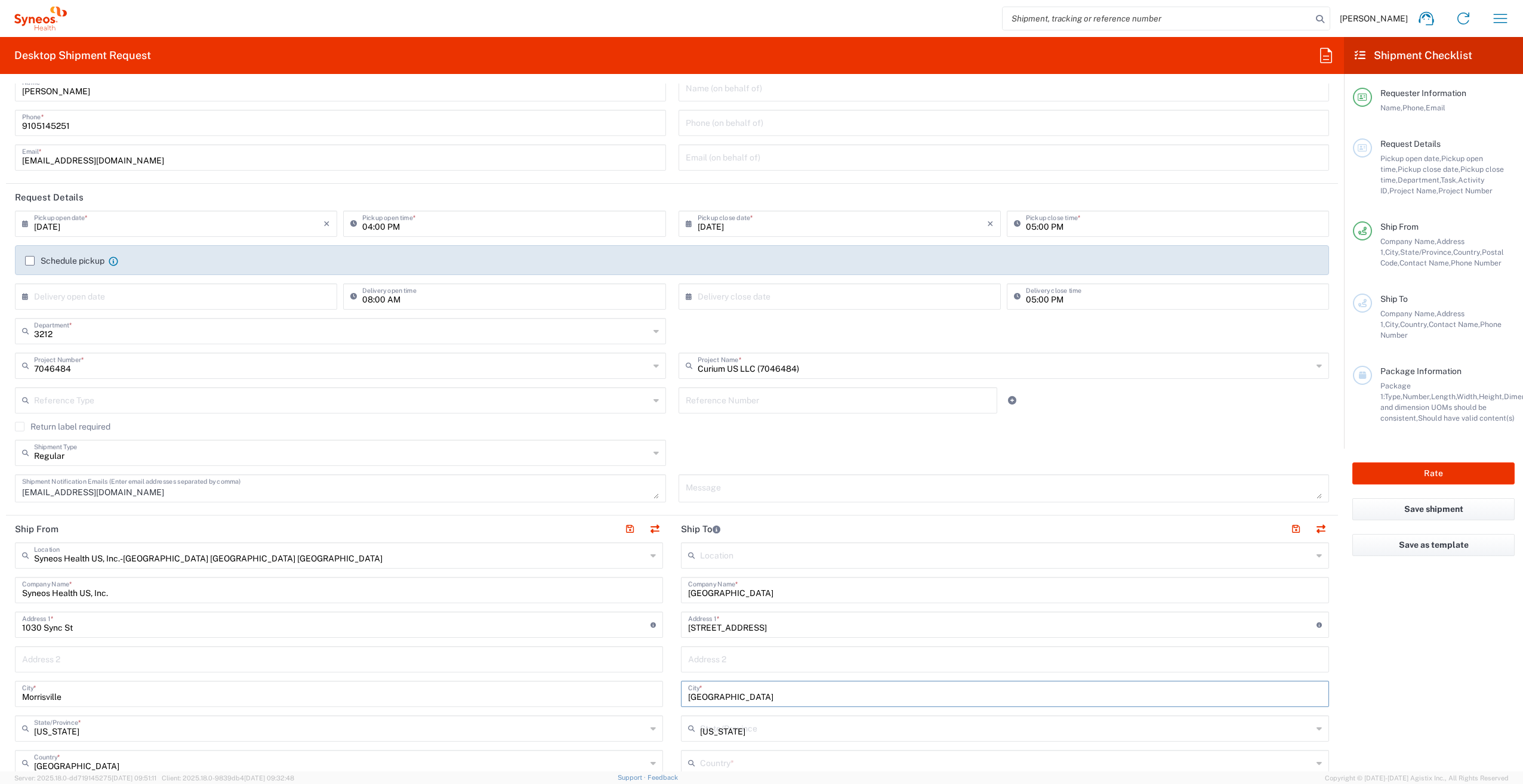
click at [700, 537] on agx-form-section "Ship To Location [PERSON_NAME] LLC-[GEOGRAPHIC_DATA] [GEOGRAPHIC_DATA] [GEOGRAP…" at bounding box center [1005, 781] width 666 height 533
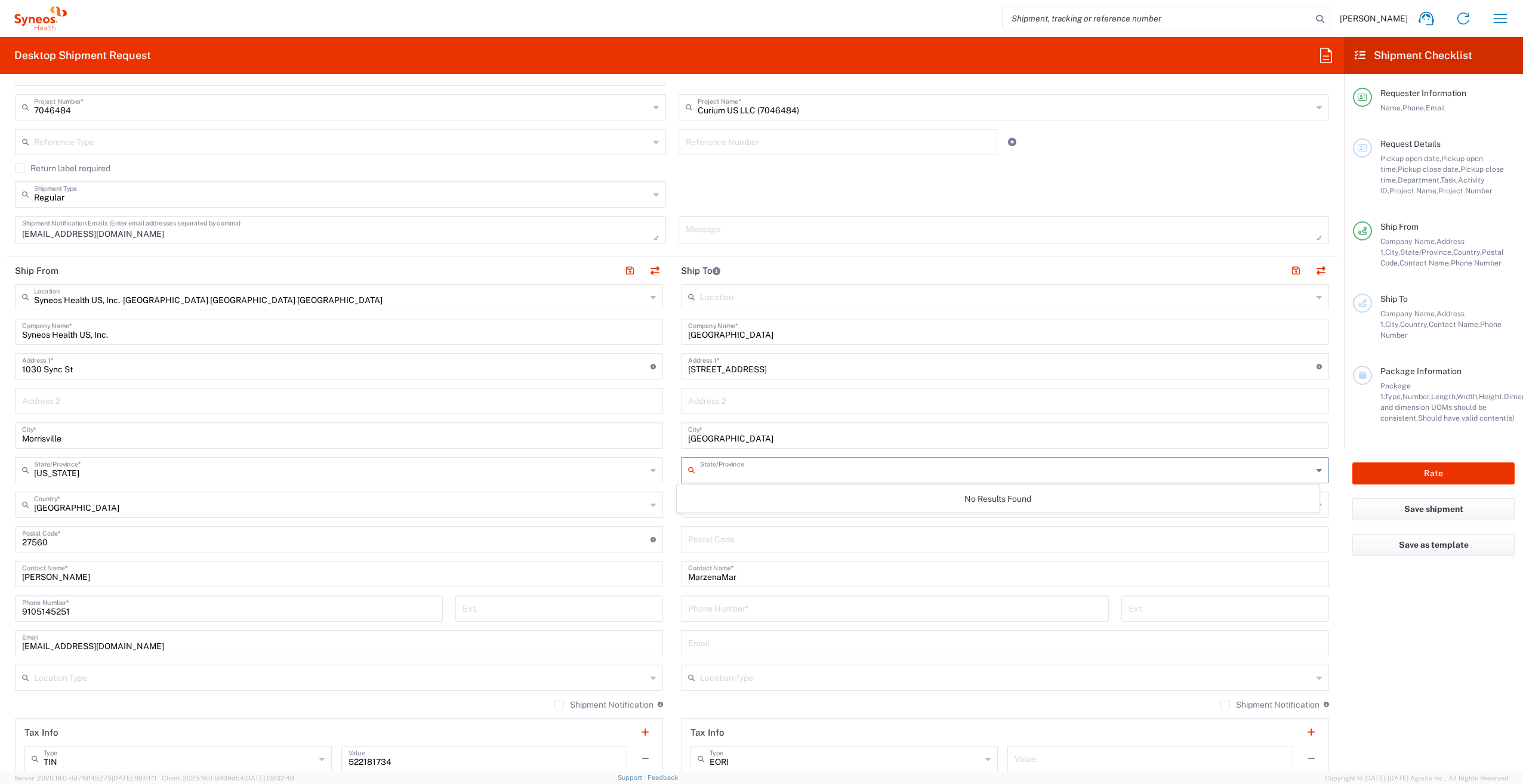
click at [715, 475] on input "text" at bounding box center [1005, 469] width 612 height 21
type input "[US_STATE]"
click at [772, 544] on input "undefined" at bounding box center [1005, 538] width 634 height 21
click at [719, 501] on input "text" at bounding box center [1005, 504] width 612 height 21
click at [710, 503] on input "text" at bounding box center [1005, 504] width 612 height 21
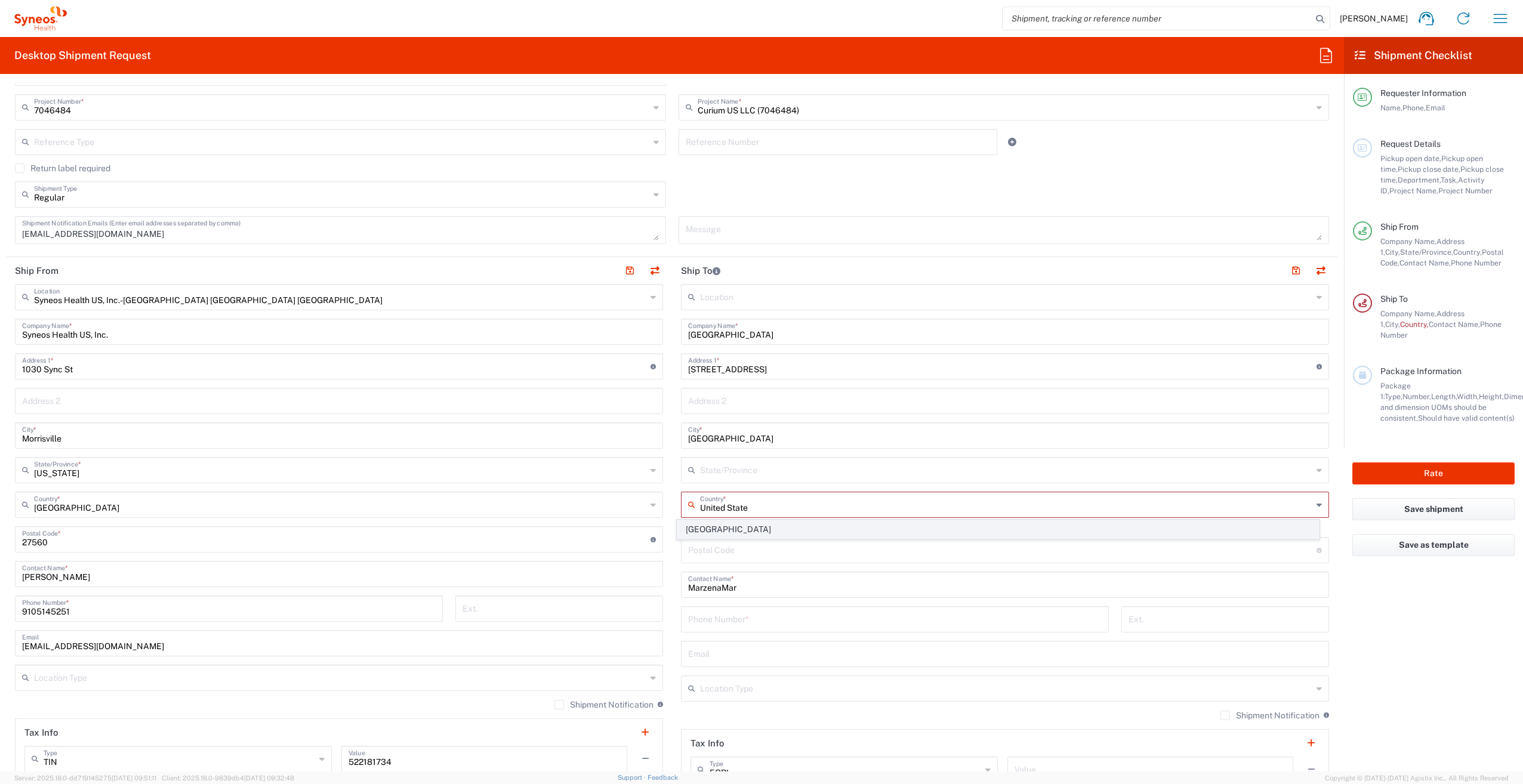
click at [809, 523] on span "[GEOGRAPHIC_DATA]" at bounding box center [998, 529] width 641 height 19
type input "[GEOGRAPHIC_DATA]"
click at [724, 550] on input "undefined" at bounding box center [1002, 549] width 629 height 21
type input "10468"
click at [718, 474] on input "text" at bounding box center [1005, 469] width 612 height 21
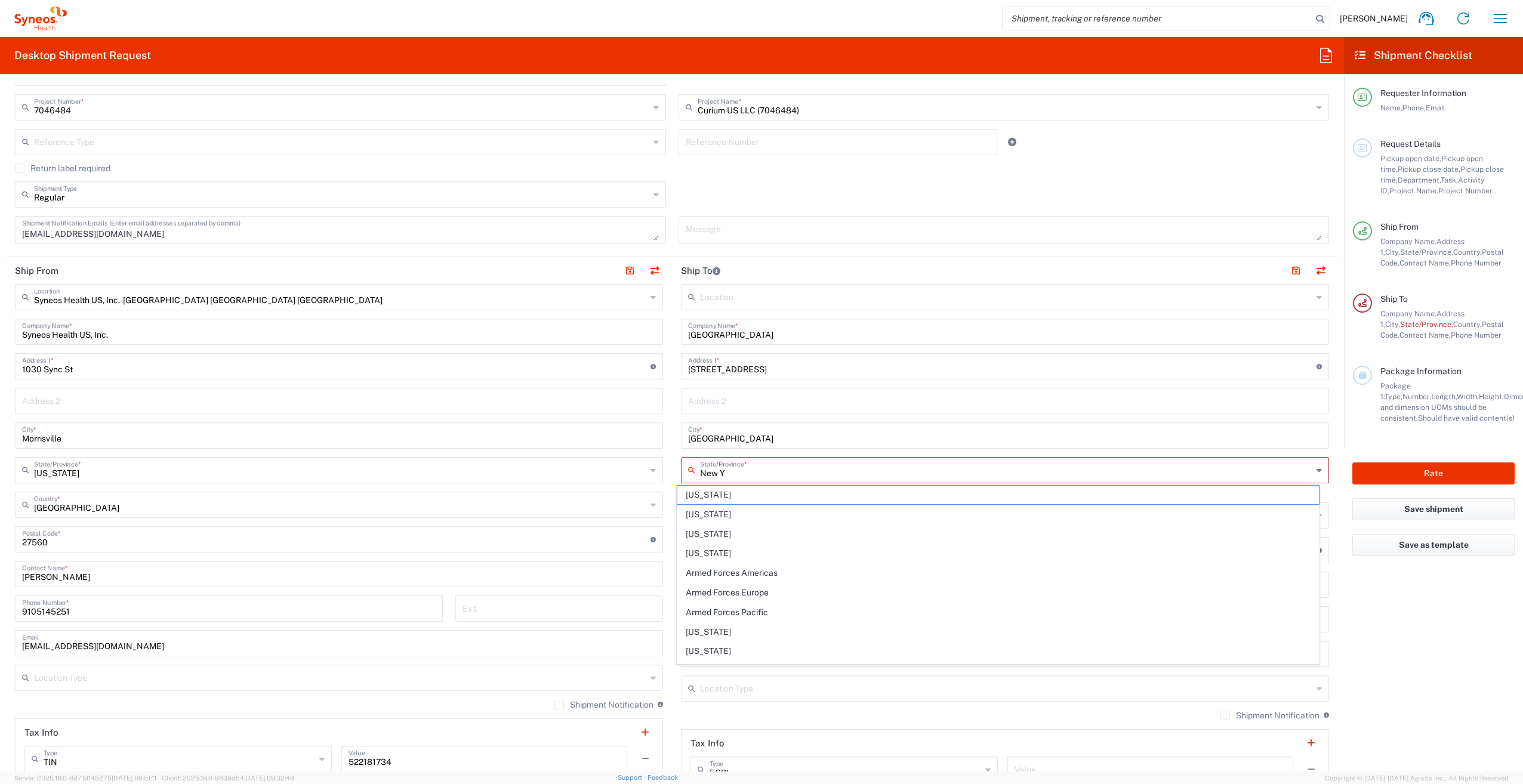
click at [790, 475] on input "New Y" at bounding box center [1005, 469] width 612 height 21
click at [776, 492] on span "[US_STATE]" at bounding box center [998, 494] width 641 height 19
type input "[US_STATE]"
click at [761, 577] on input "MarzenaMar" at bounding box center [1005, 572] width 634 height 21
click at [762, 593] on div "Location [PERSON_NAME] LLC-[GEOGRAPHIC_DATA] [GEOGRAPHIC_DATA] [GEOGRAPHIC_DATA…" at bounding box center [1005, 534] width 648 height 501
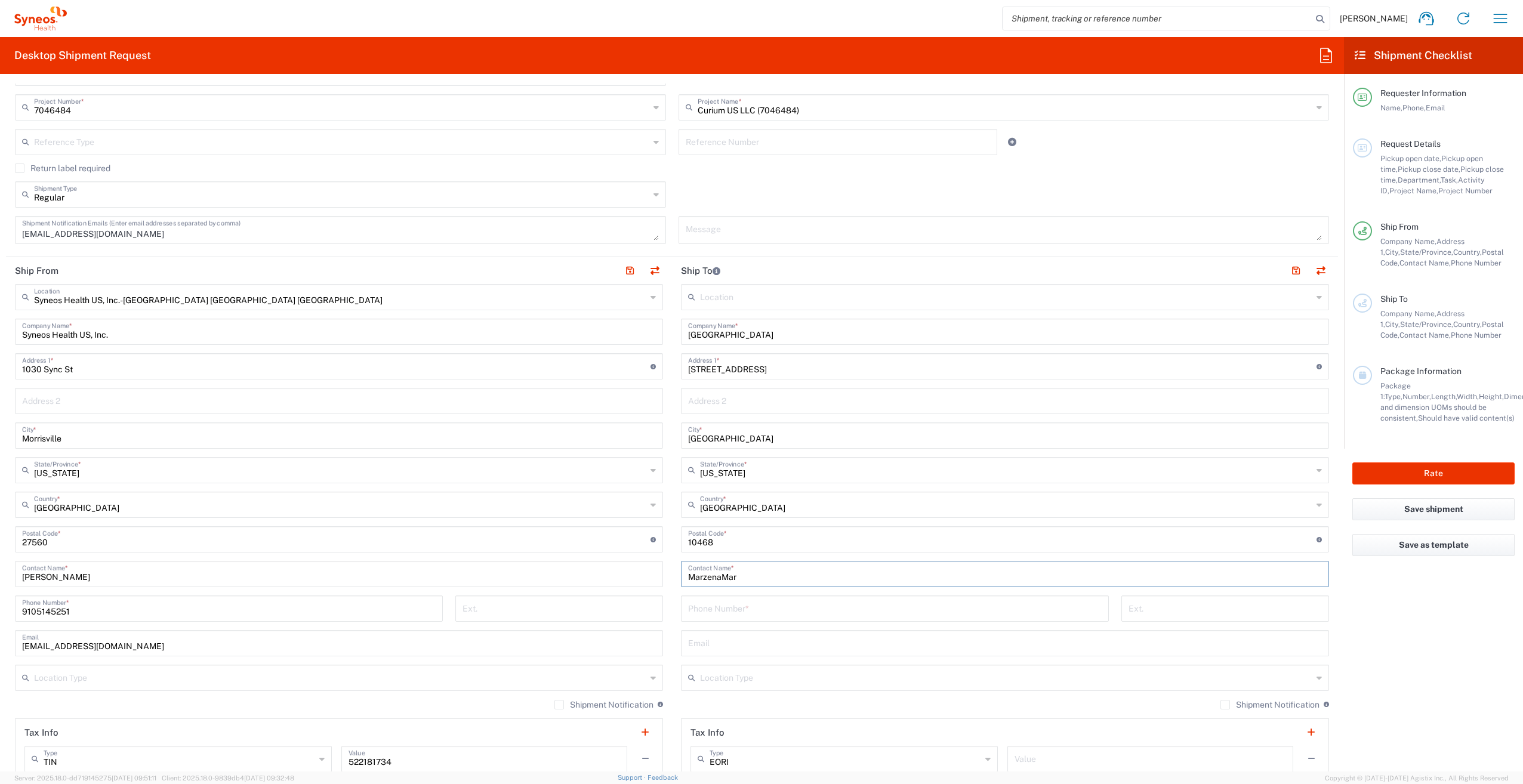
click at [741, 571] on input "MarzenaMar" at bounding box center [1005, 572] width 634 height 21
type input "[PERSON_NAME]"
click at [740, 603] on input "tel" at bounding box center [894, 607] width 413 height 21
type input "7185849000"
click at [1188, 610] on input "tel" at bounding box center [1225, 607] width 193 height 21
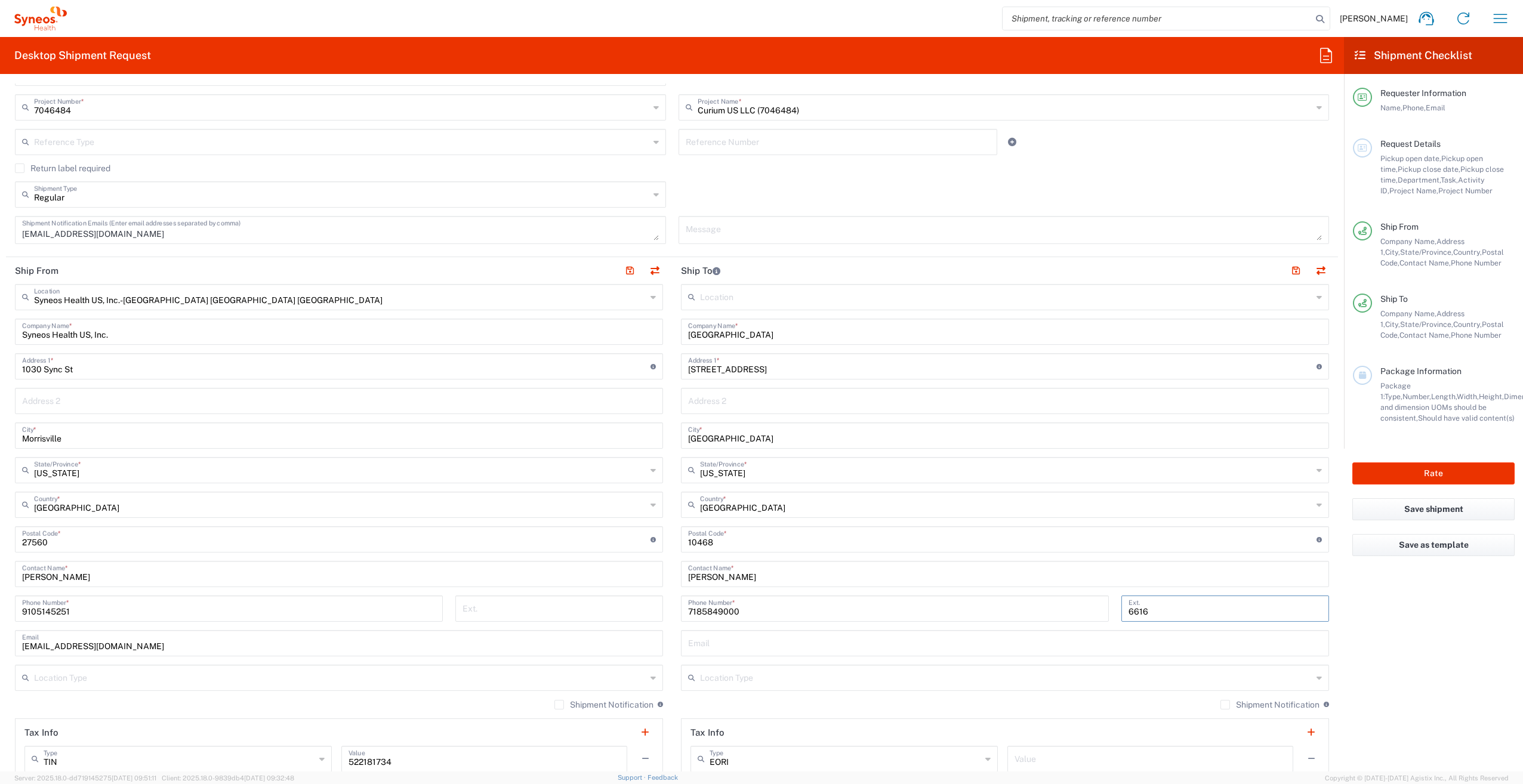
type input "6616"
click at [825, 640] on input "text" at bounding box center [1005, 642] width 634 height 21
type input "[EMAIL_ADDRESS][DOMAIN_NAME]"
click at [714, 711] on div "Shipment Notification If checked, a shipment notification email will be sent to…" at bounding box center [1005, 709] width 648 height 19
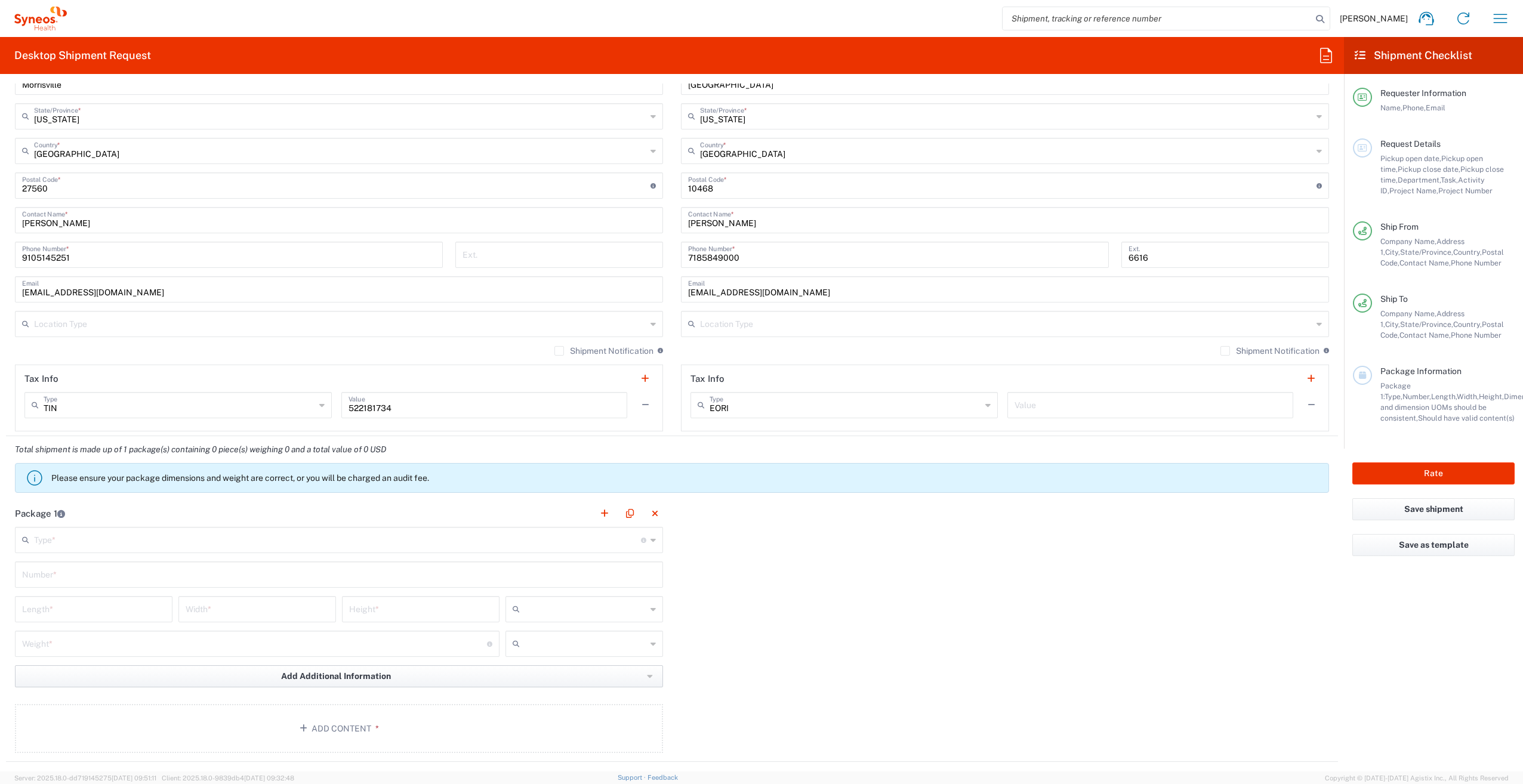
scroll to position [715, 0]
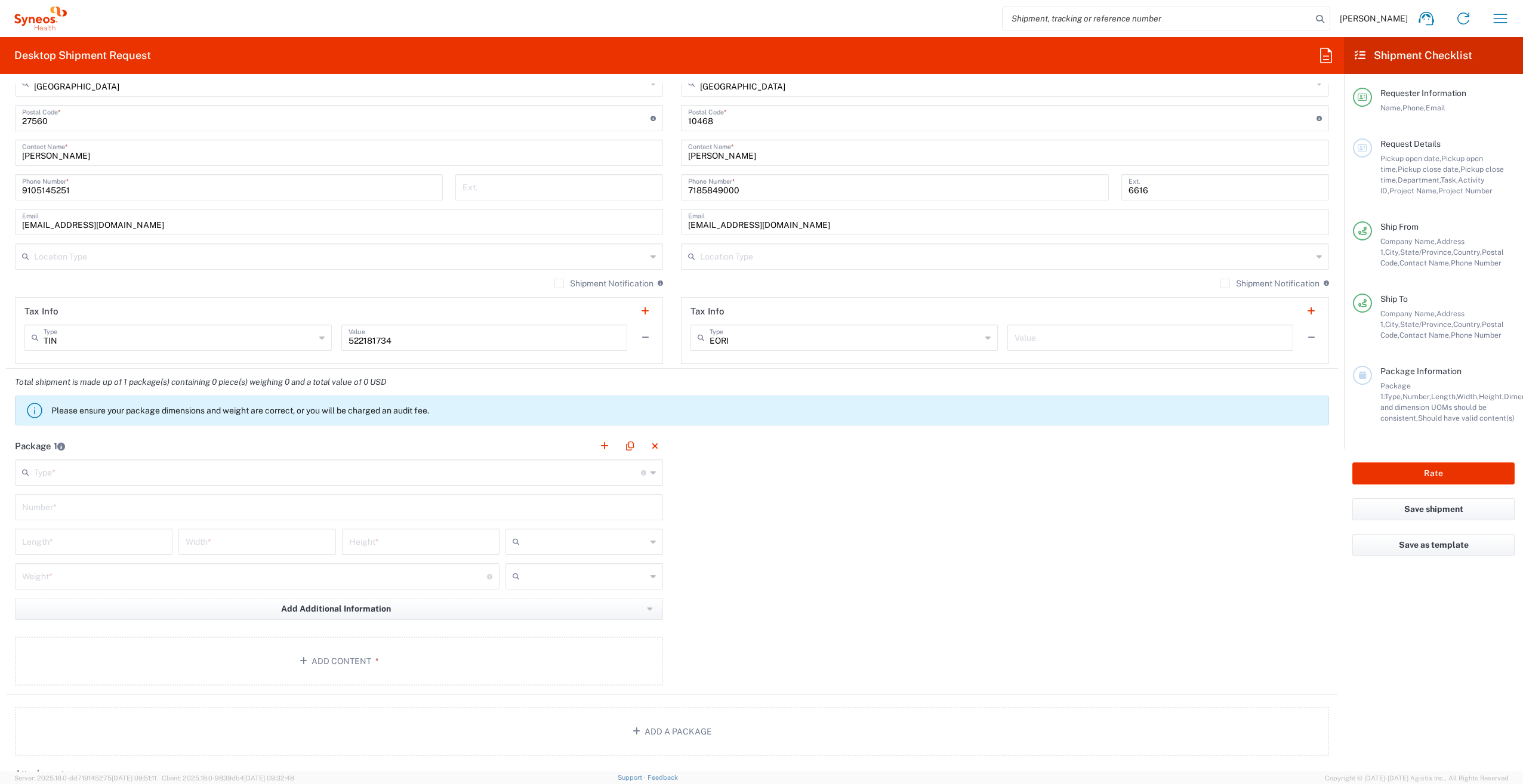
click at [256, 463] on input "text" at bounding box center [337, 472] width 606 height 21
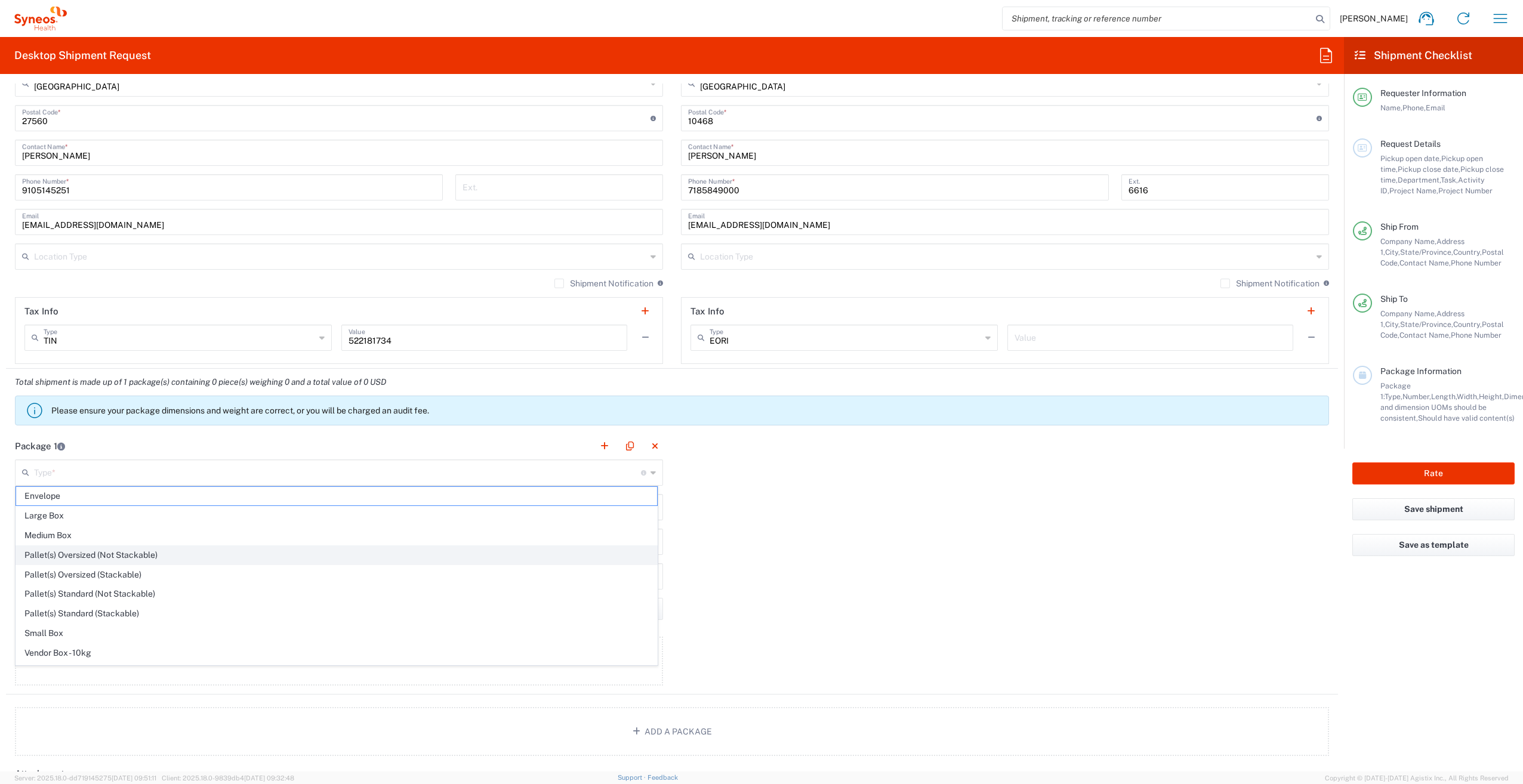
scroll to position [31, 0]
click at [112, 653] on span "Your Packaging" at bounding box center [336, 660] width 641 height 19
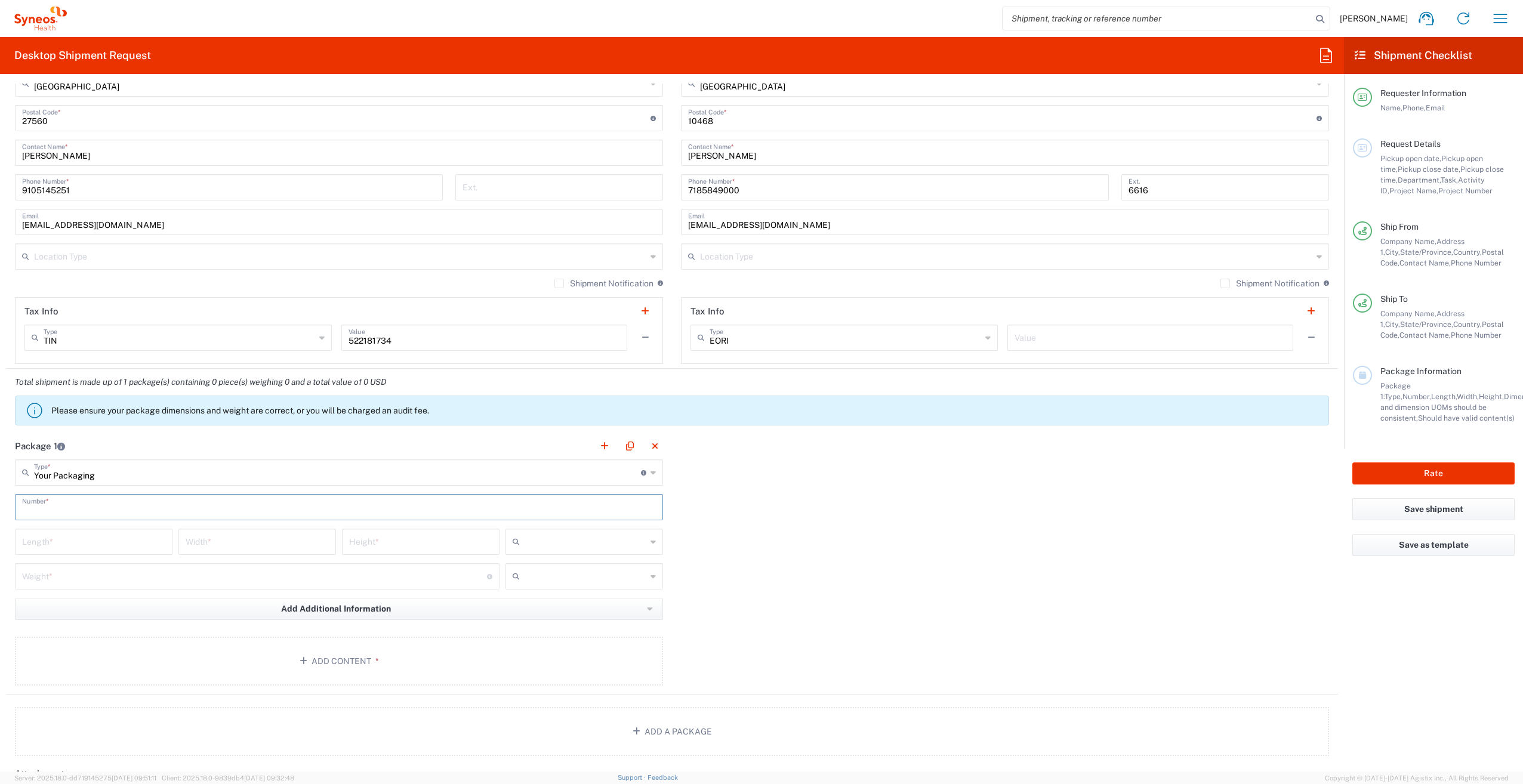
click at [80, 508] on input "text" at bounding box center [339, 505] width 634 height 21
click at [88, 467] on input "Your Packaging" at bounding box center [337, 472] width 606 height 21
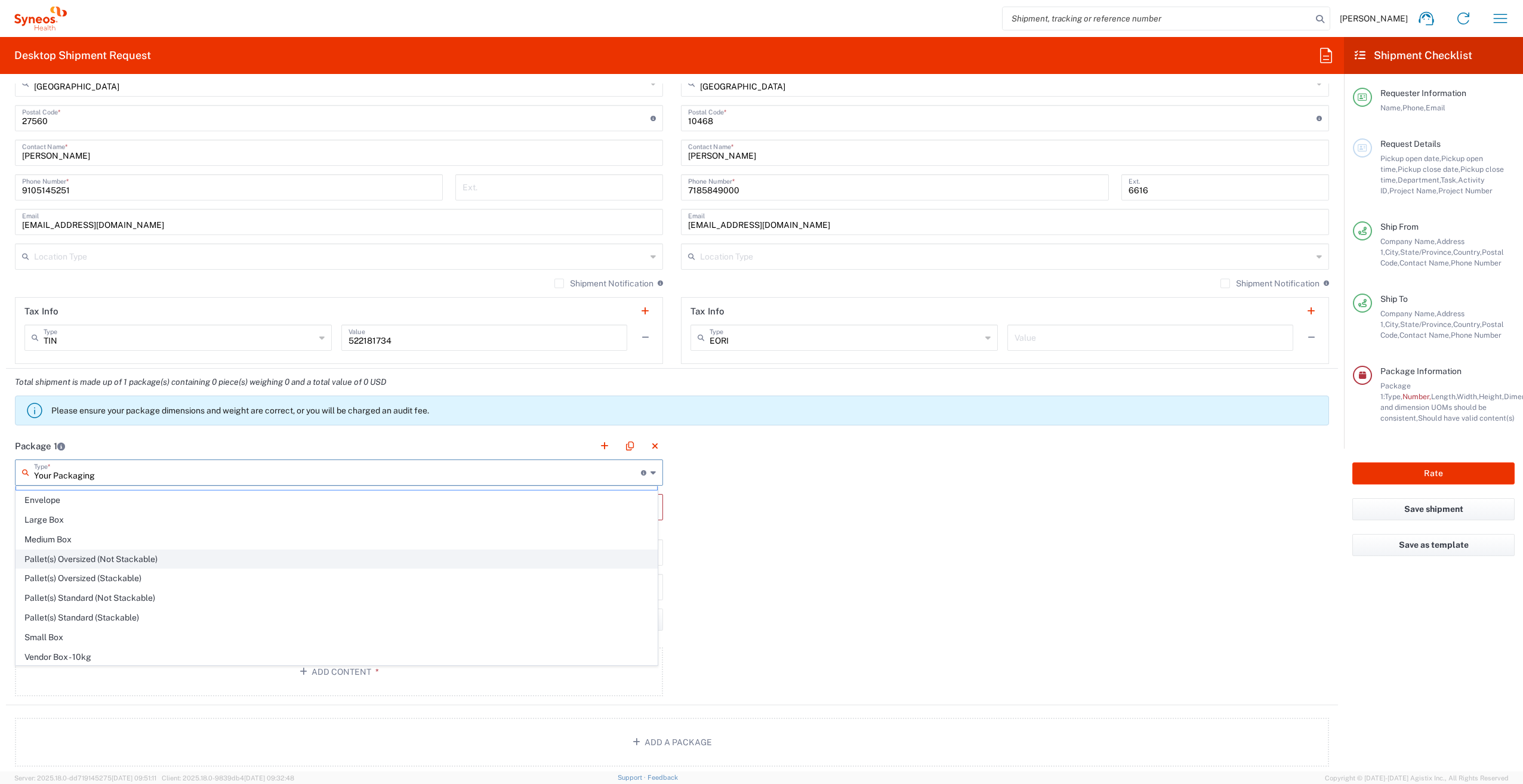
scroll to position [19, 0]
click at [347, 538] on span "Medium Box" at bounding box center [336, 537] width 641 height 19
type input "Medium Box"
type input "13"
type input "11.5"
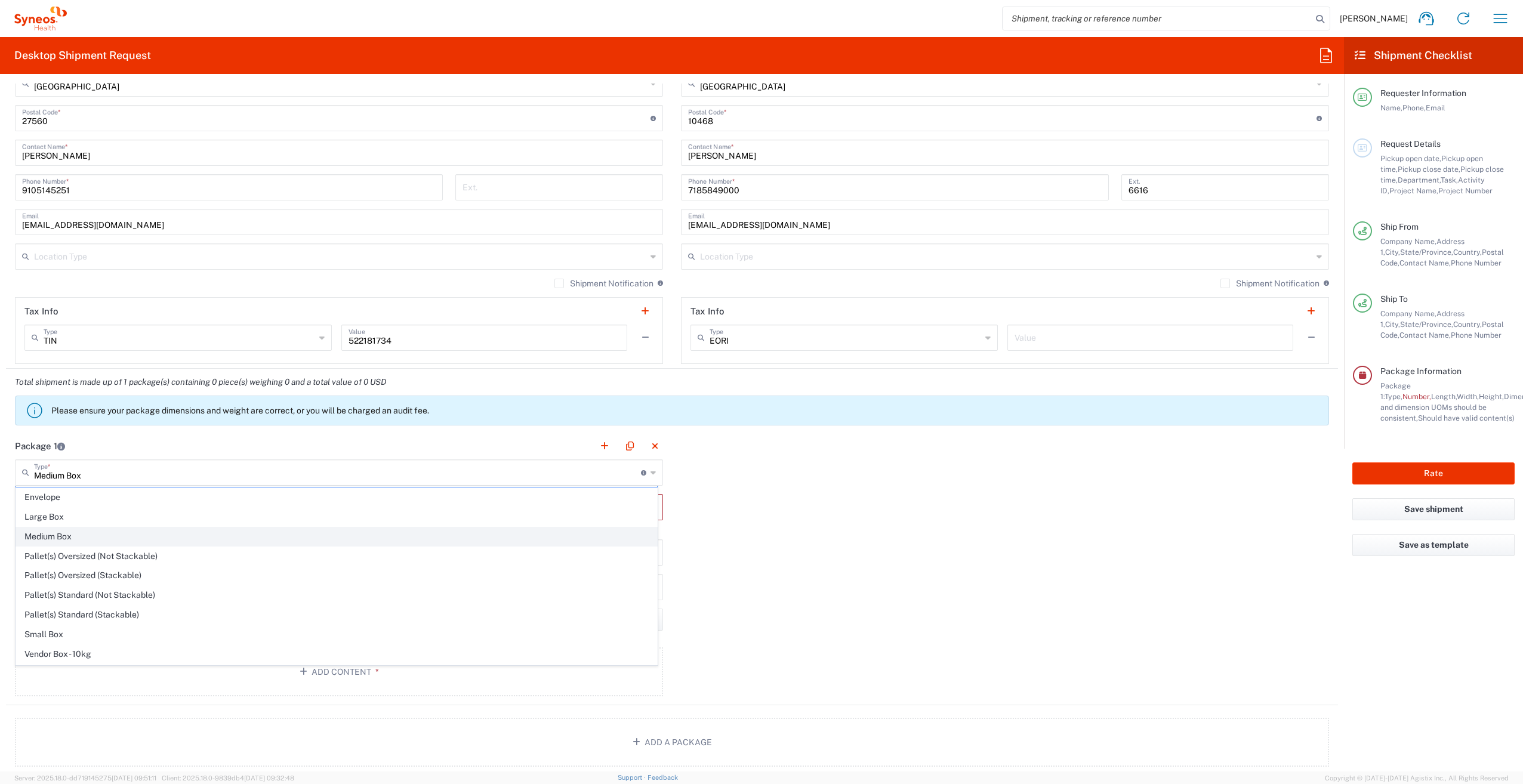
type input "2.5"
type input "in"
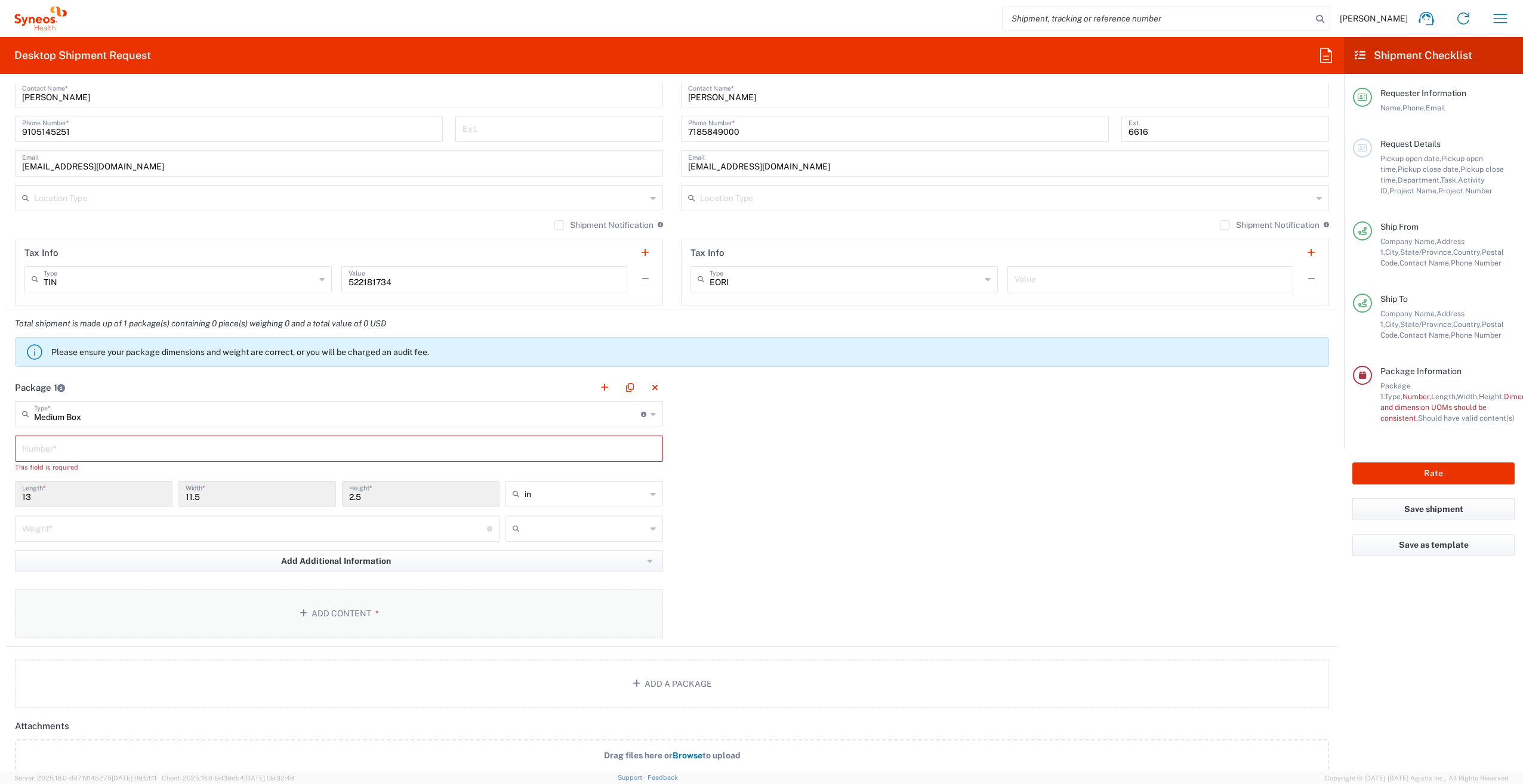
scroll to position [774, 0]
click at [104, 526] on input "number" at bounding box center [254, 527] width 465 height 21
click at [77, 453] on input "text" at bounding box center [339, 447] width 634 height 21
type input "1"
click at [61, 522] on input "number" at bounding box center [254, 516] width 465 height 21
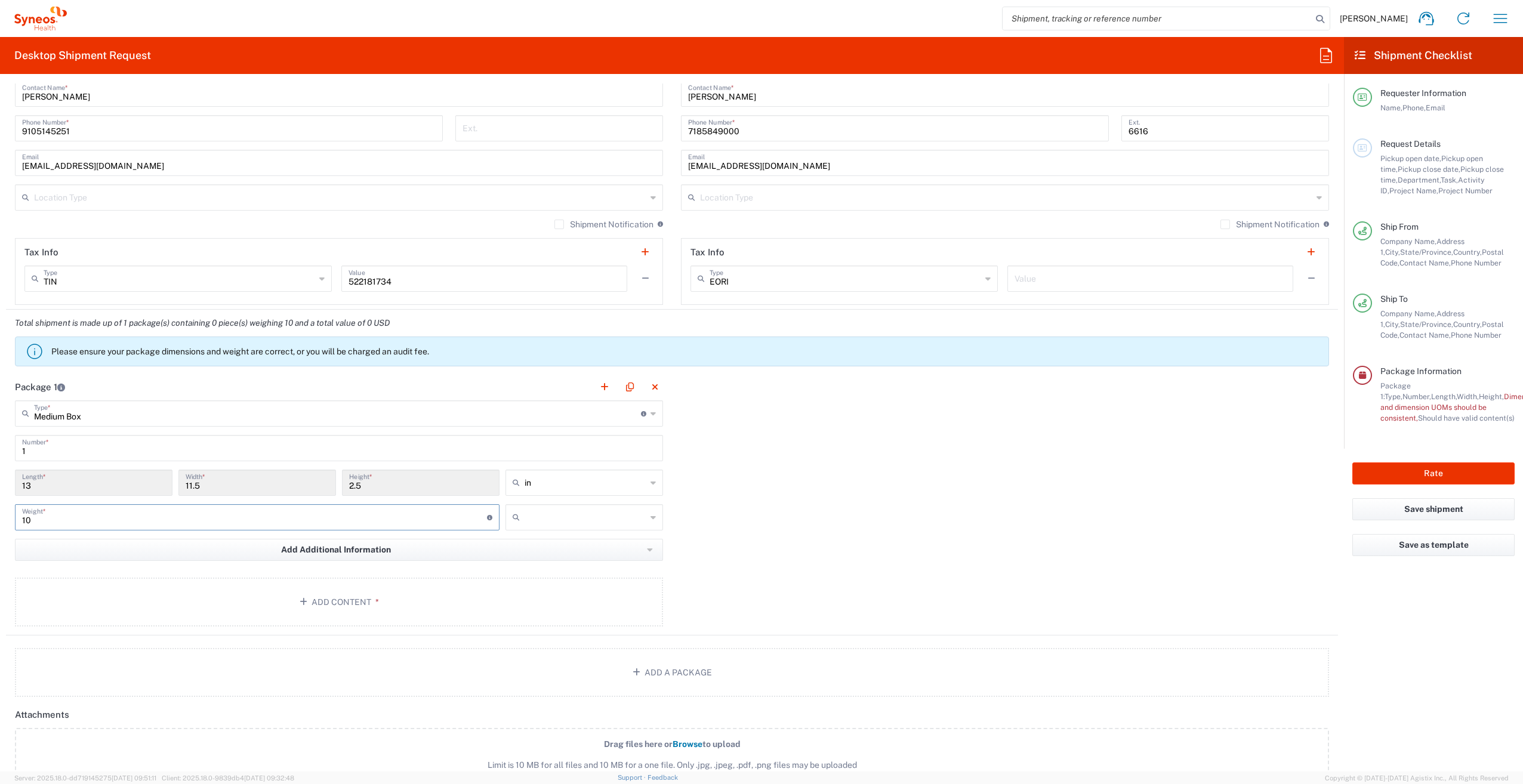
type input "10"
click at [580, 520] on input "text" at bounding box center [585, 517] width 122 height 19
click at [566, 557] on span "lbs" at bounding box center [580, 560] width 154 height 19
type input "lbs"
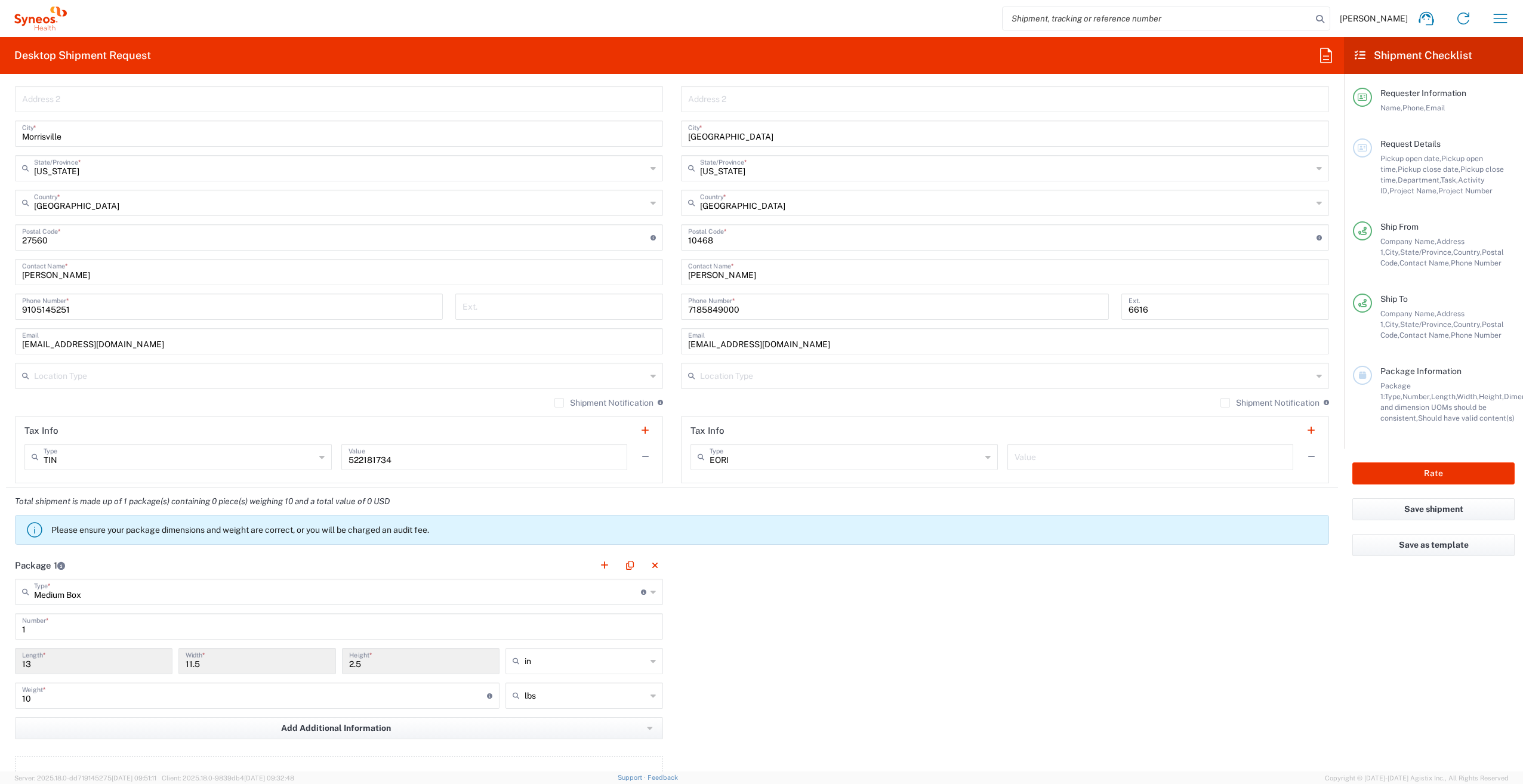
scroll to position [584, 0]
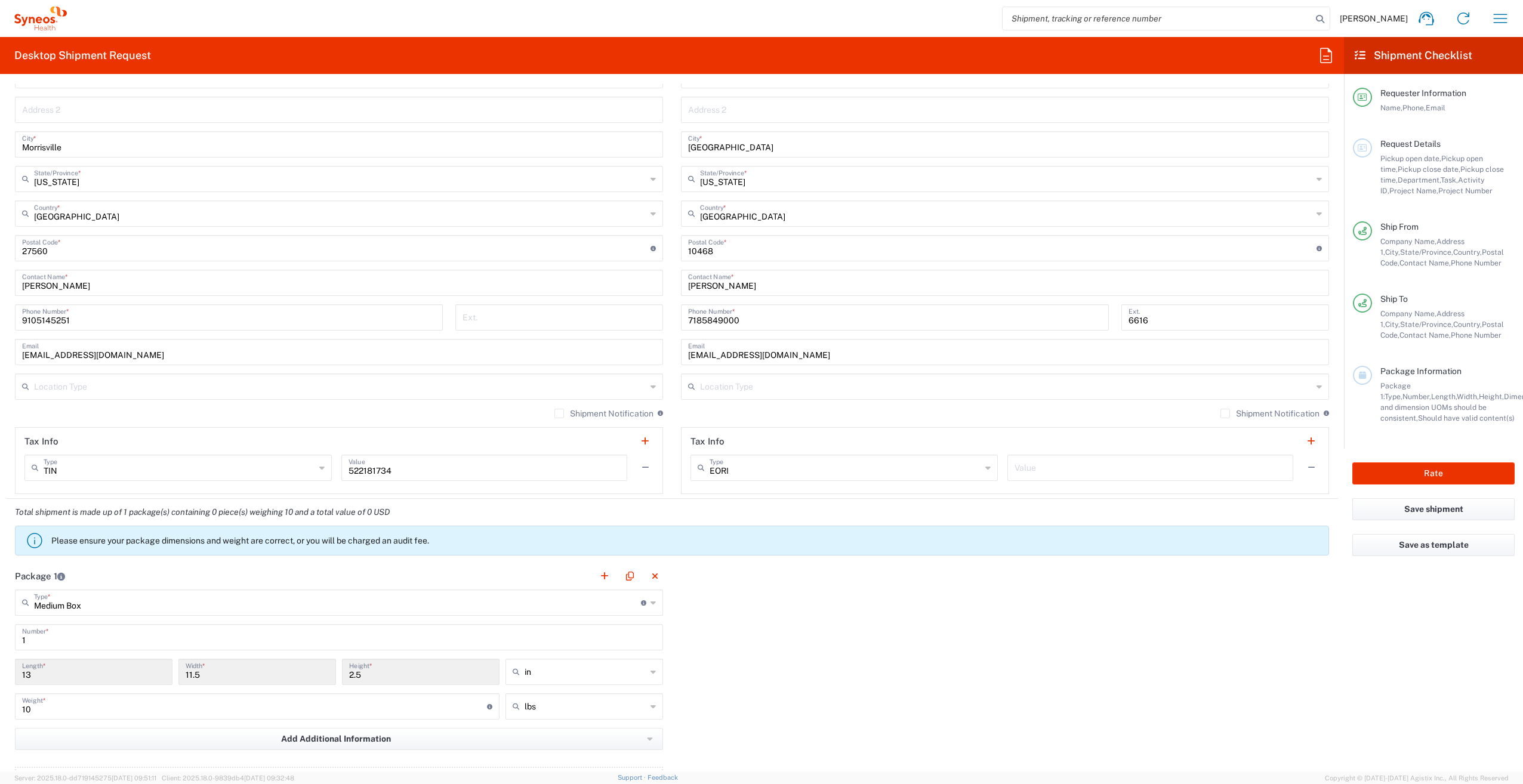
click at [993, 671] on div "Package 1 Medium Box Type * Material used to package goods Your Packaging Envel…" at bounding box center [672, 693] width 1332 height 262
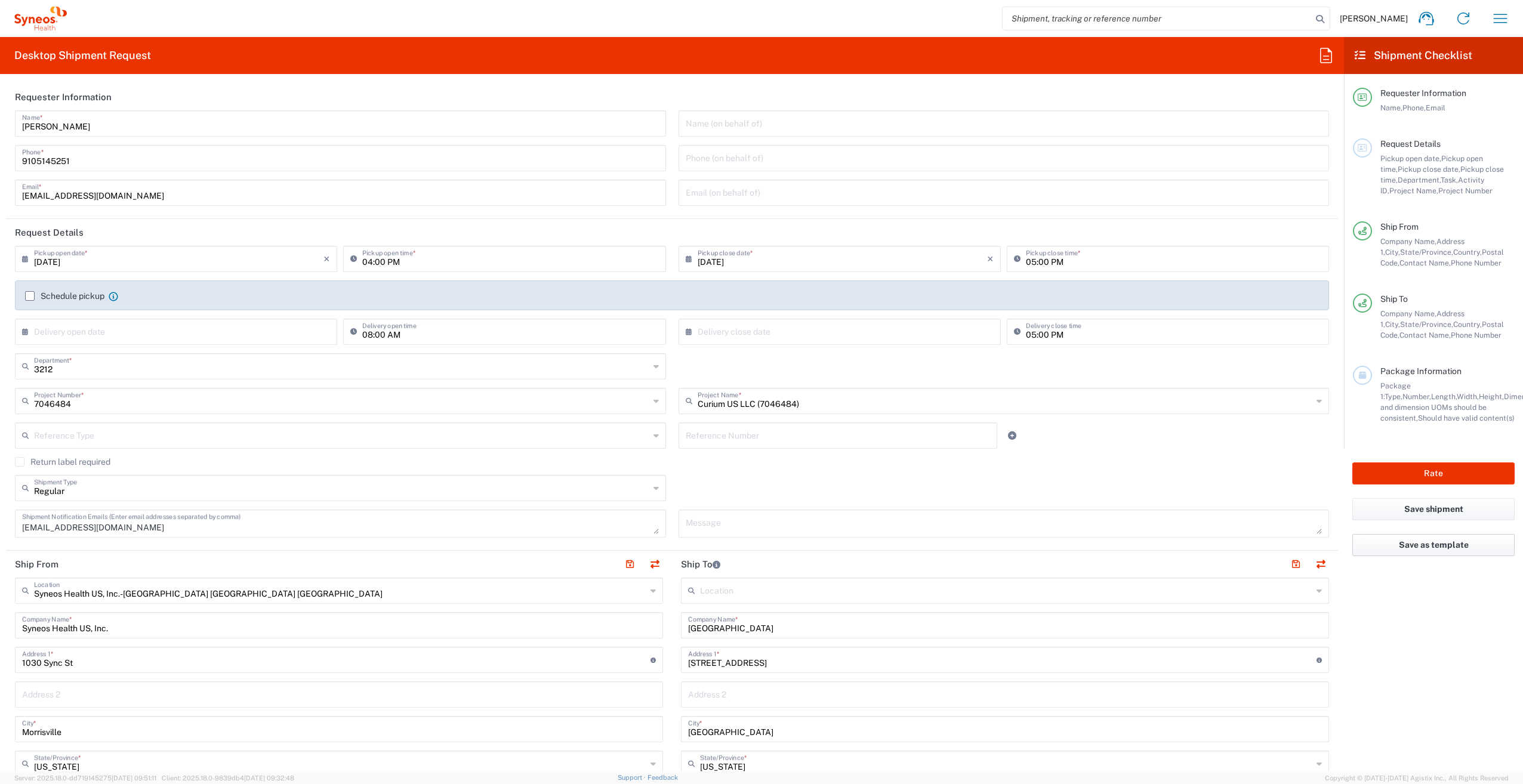
click at [1384, 543] on button "Save as template" at bounding box center [1433, 545] width 163 height 22
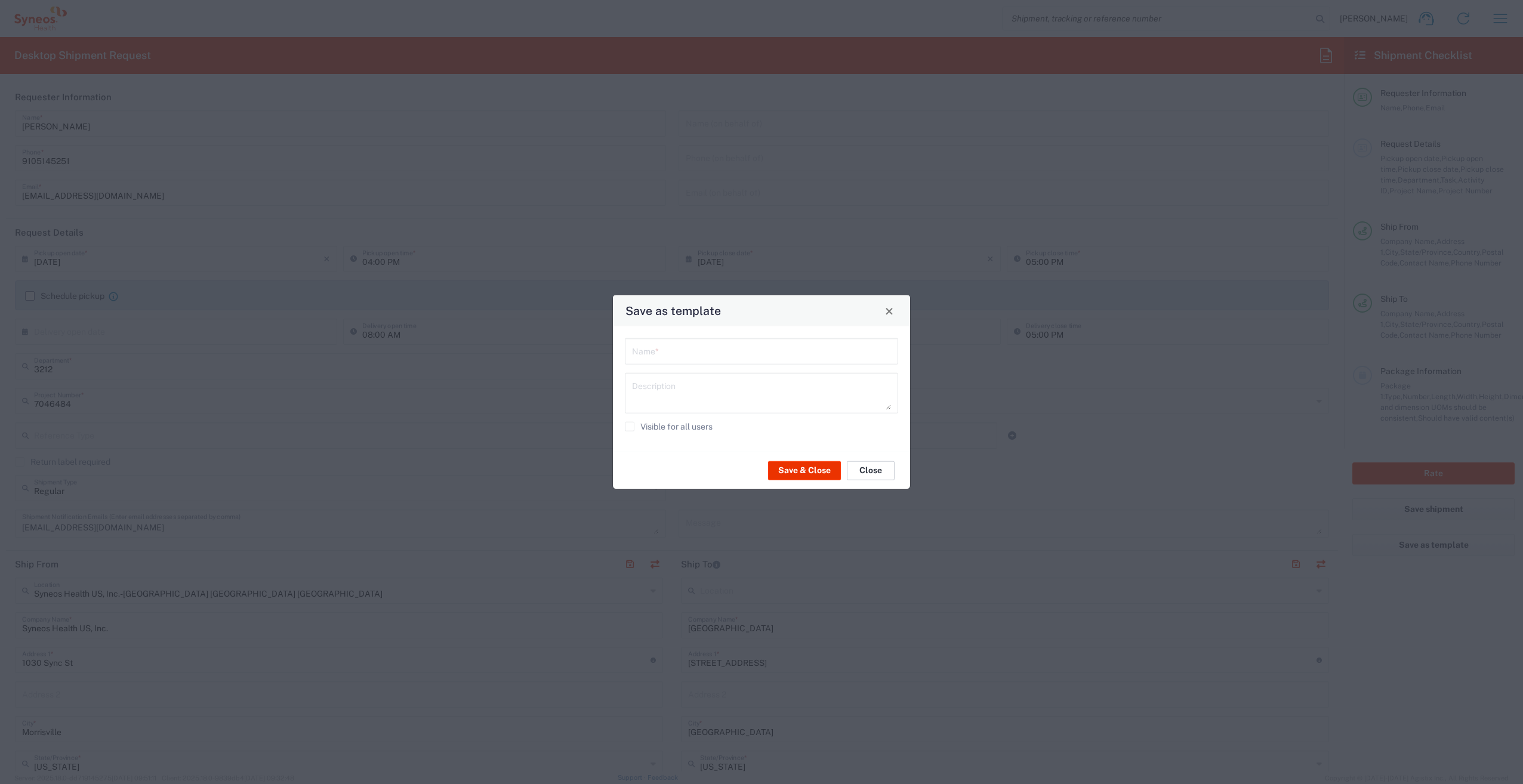
click at [861, 470] on button "Close" at bounding box center [871, 470] width 47 height 19
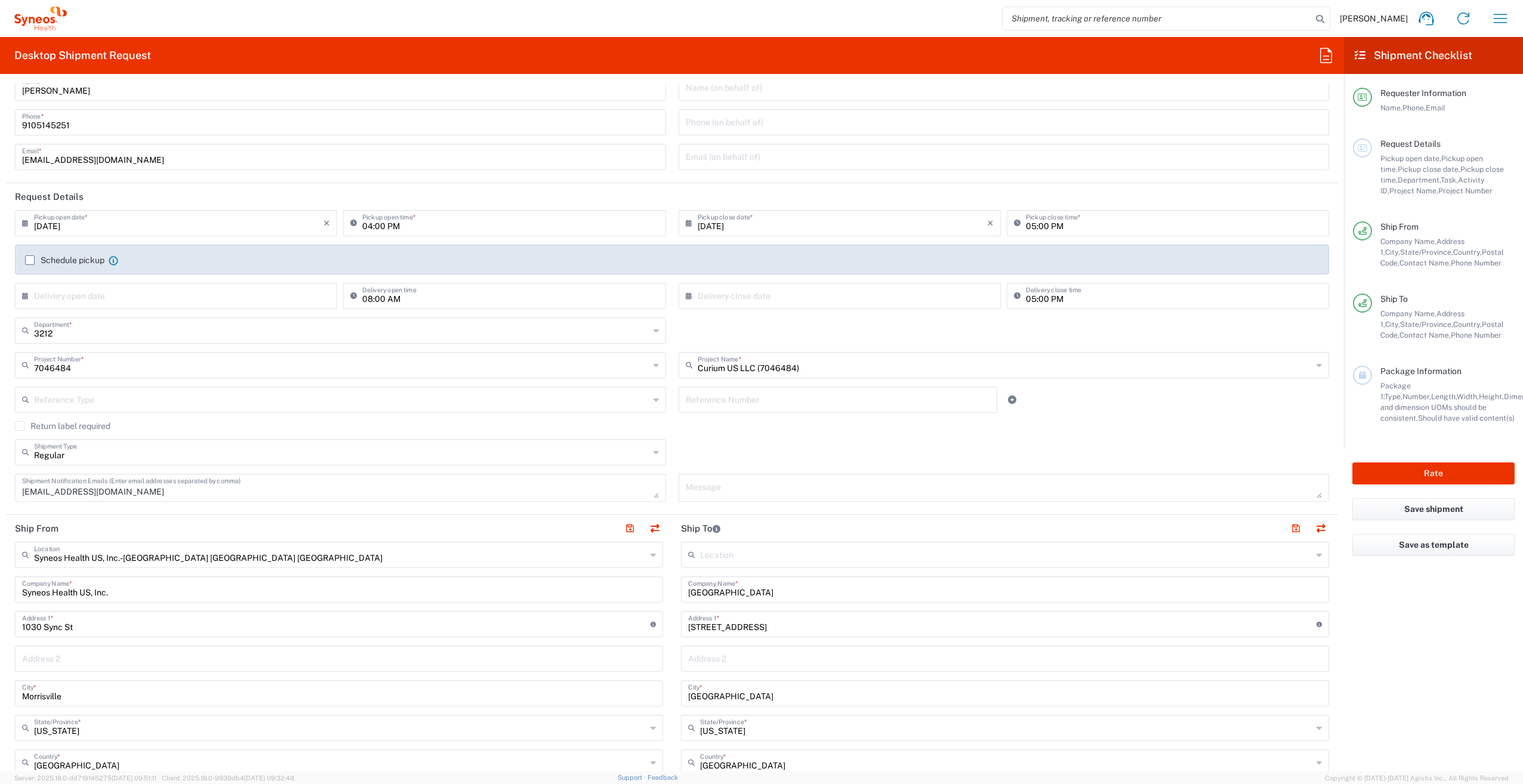
scroll to position [36, 0]
click at [25, 256] on label "Schedule pickup" at bounding box center [65, 259] width 80 height 9
click at [30, 259] on input "Schedule pickup" at bounding box center [30, 259] width 0 height 0
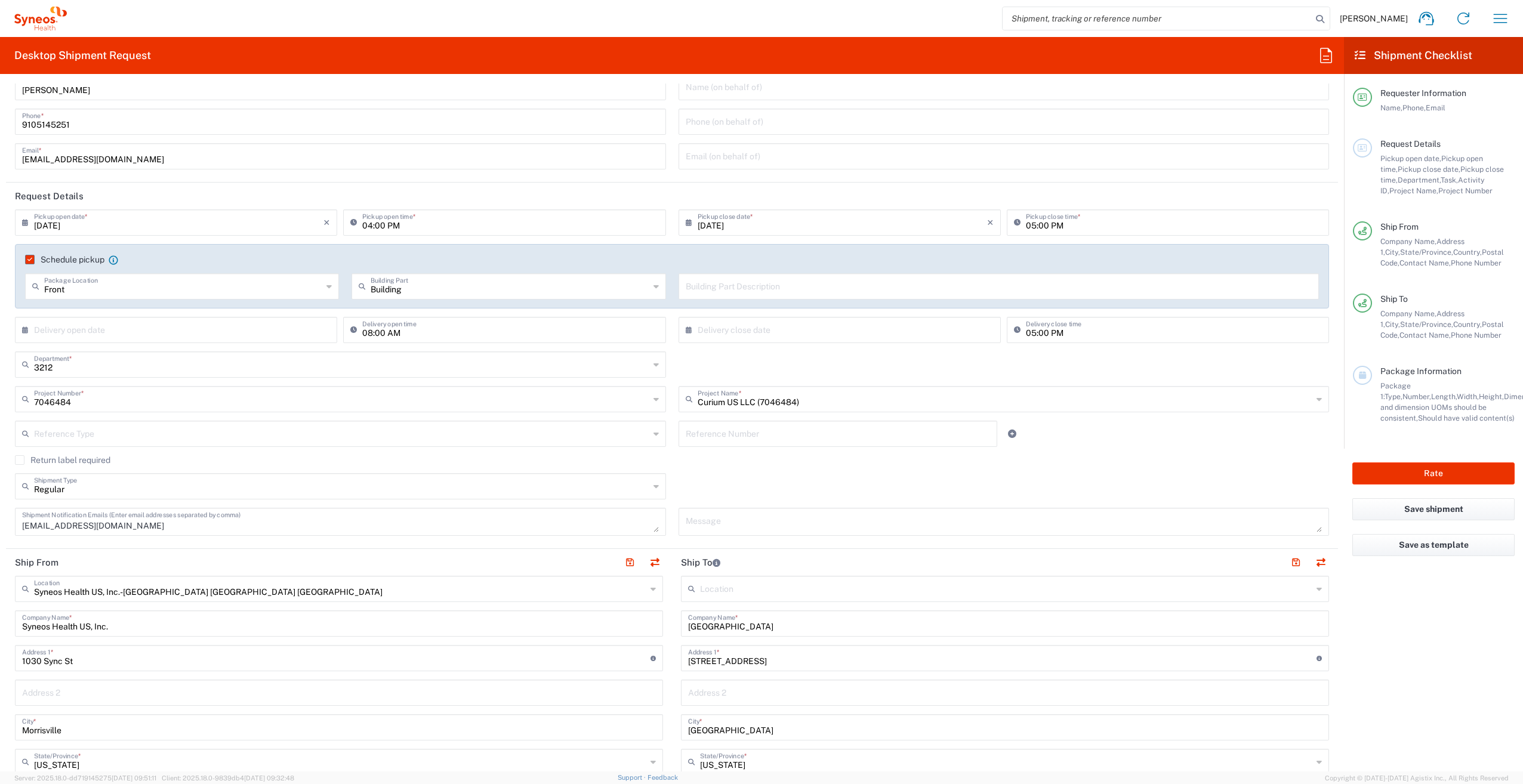
click at [27, 262] on label "Schedule pickup" at bounding box center [65, 259] width 80 height 9
click at [27, 259] on input "Schedule pickup" at bounding box center [27, 259] width 0 height 0
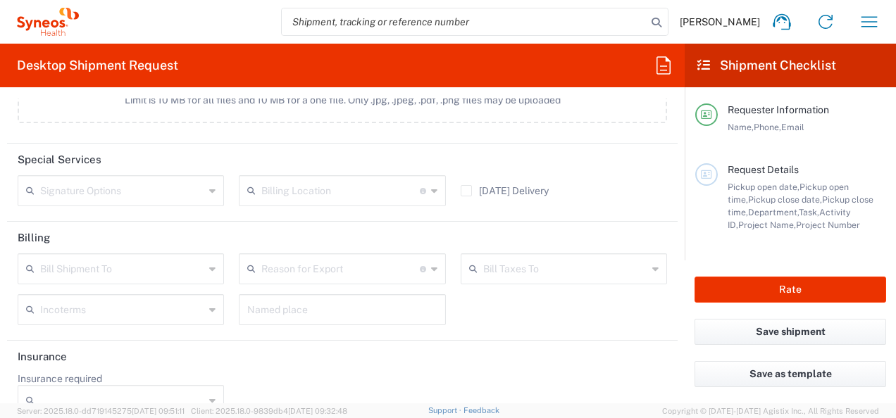
scroll to position [1740, 0]
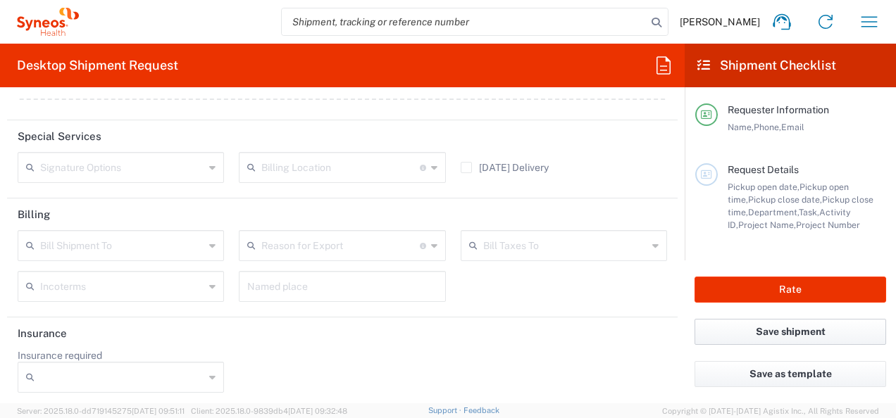
click at [807, 338] on button "Save shipment" at bounding box center [791, 332] width 192 height 26
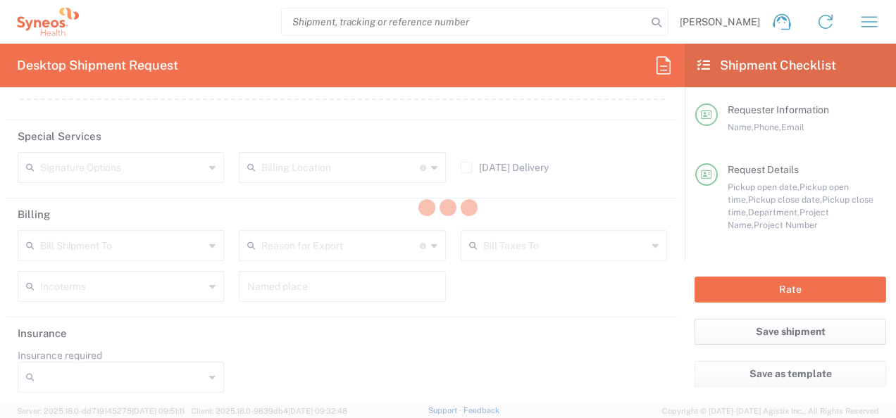
type input "7046484"
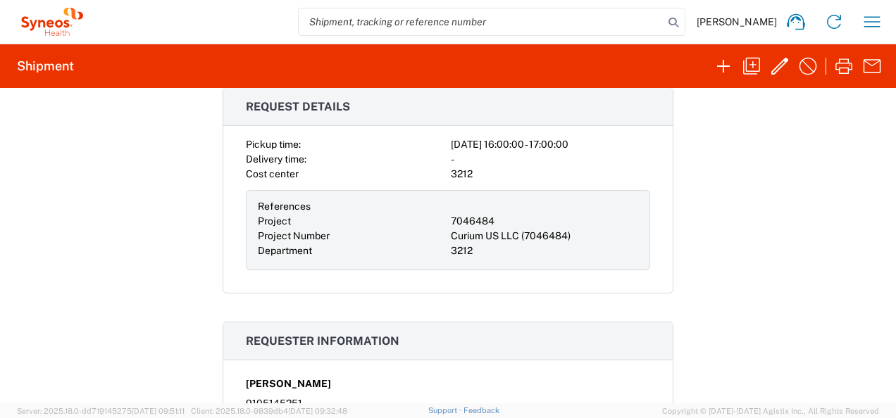
scroll to position [218, 0]
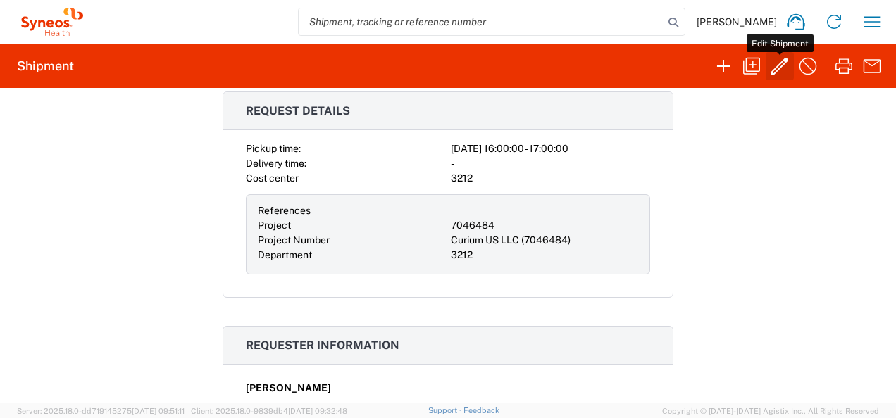
click at [785, 64] on icon "button" at bounding box center [780, 66] width 23 height 23
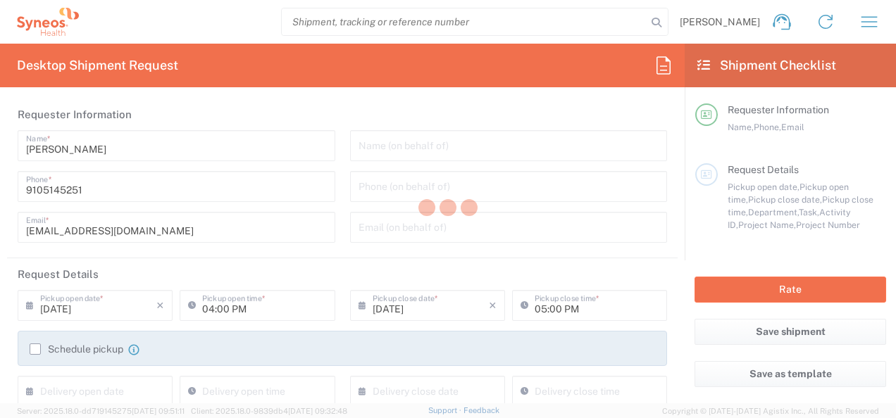
type input "3212"
type input "7046484"
type input "Curium US LLC (7046484)"
type input "[US_STATE]"
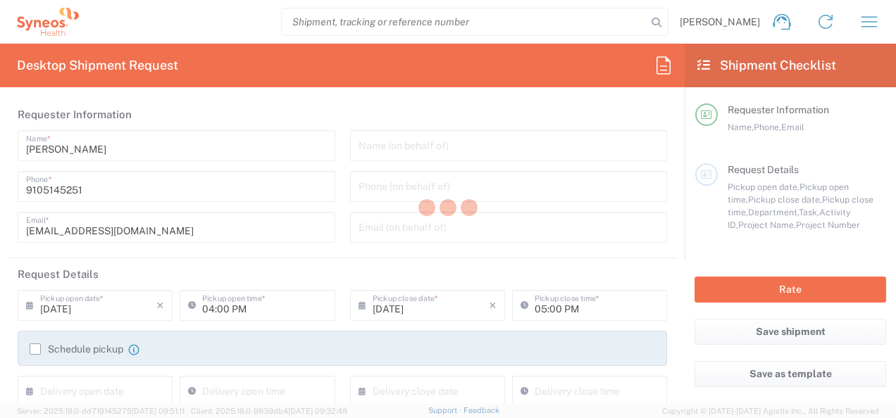
type input "Medium Box"
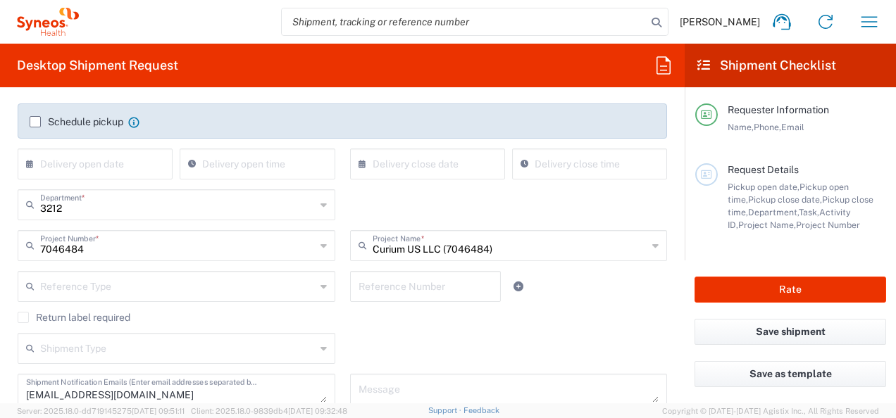
scroll to position [228, 0]
click at [87, 206] on input "text" at bounding box center [177, 203] width 275 height 25
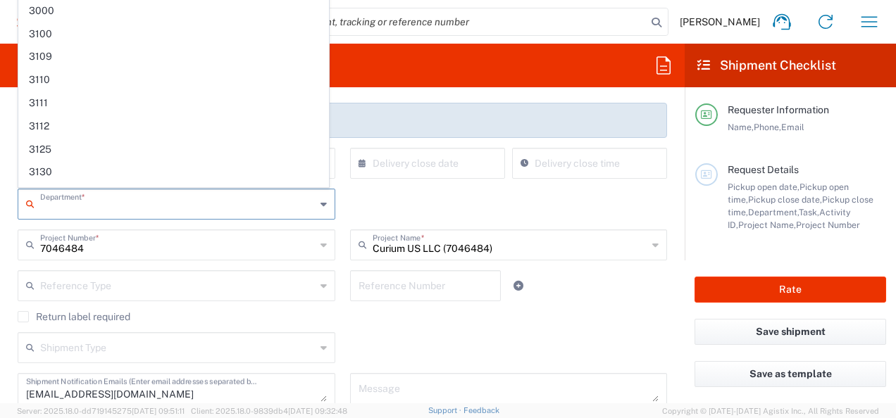
click at [111, 248] on input "7046484" at bounding box center [177, 244] width 275 height 25
type input "3212"
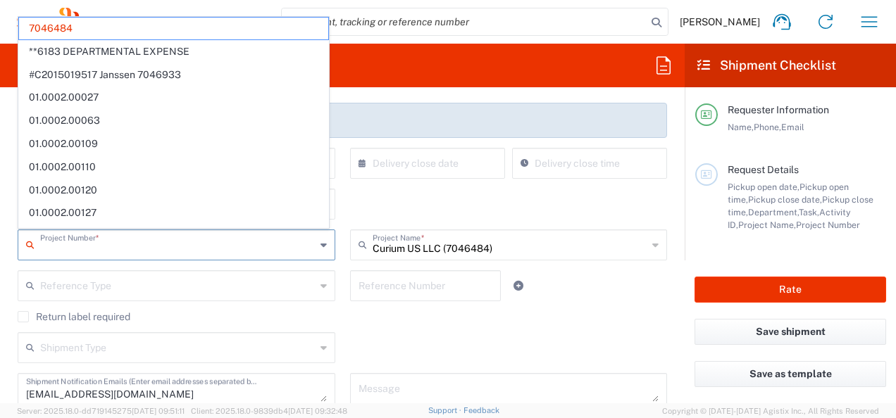
click at [0, 223] on html "[PERSON_NAME] Home Shipment estimator Shipment tracking Desktop shipment reques…" at bounding box center [448, 209] width 896 height 418
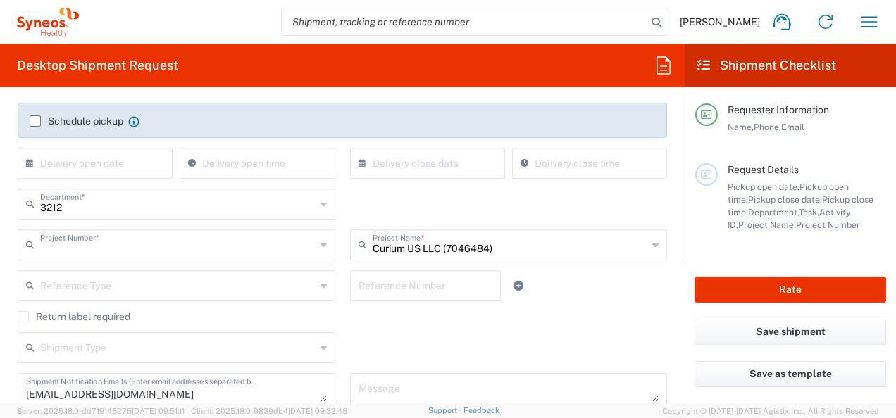
type input "7046484"
click at [4, 229] on form "Requester Information [PERSON_NAME] Name * [PHONE_NUMBER] Phone * [EMAIL_ADDRES…" at bounding box center [342, 251] width 685 height 305
click at [116, 251] on input "text" at bounding box center [177, 244] width 275 height 25
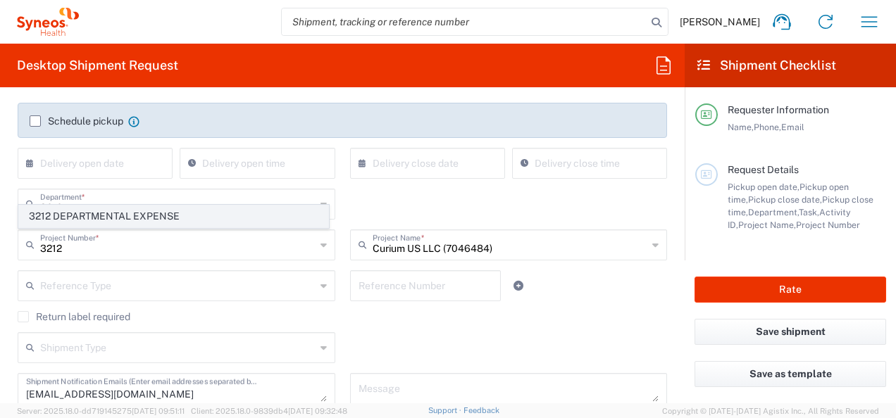
click at [116, 214] on span "3212 DEPARTMENTAL EXPENSE" at bounding box center [173, 217] width 309 height 22
type input "3212 DEPARTMENTAL EXPENSE"
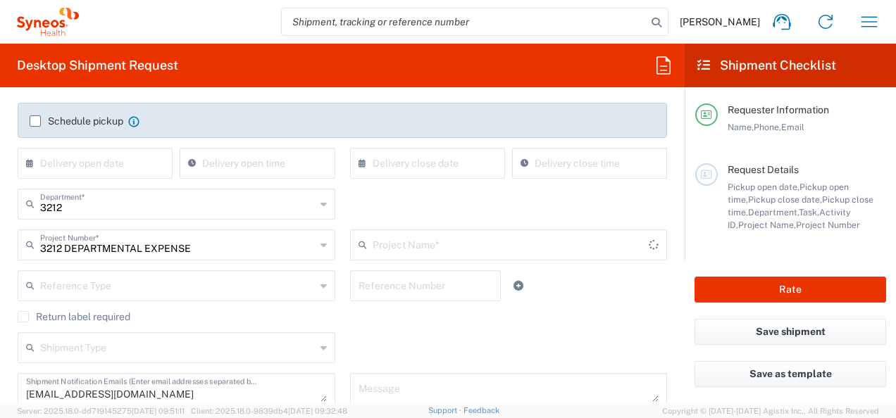
type input "3212 DEPARTMENTAL EXPENSE"
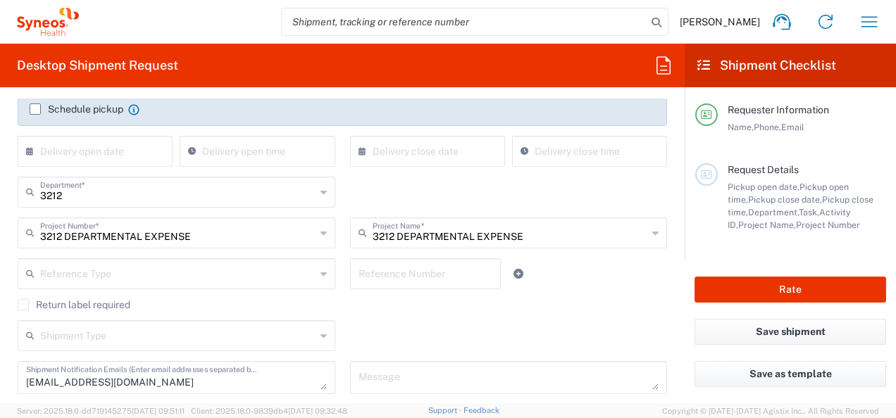
scroll to position [239, 0]
click at [184, 238] on input "text" at bounding box center [177, 233] width 275 height 25
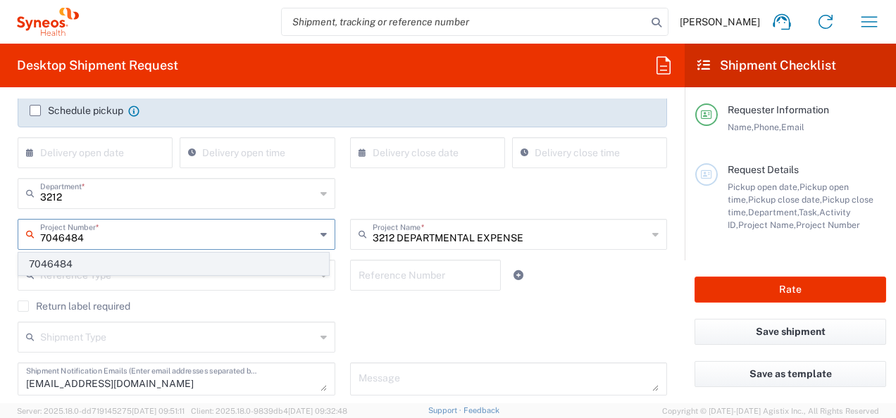
type input "7046484"
click at [191, 265] on span "7046484" at bounding box center [173, 265] width 309 height 22
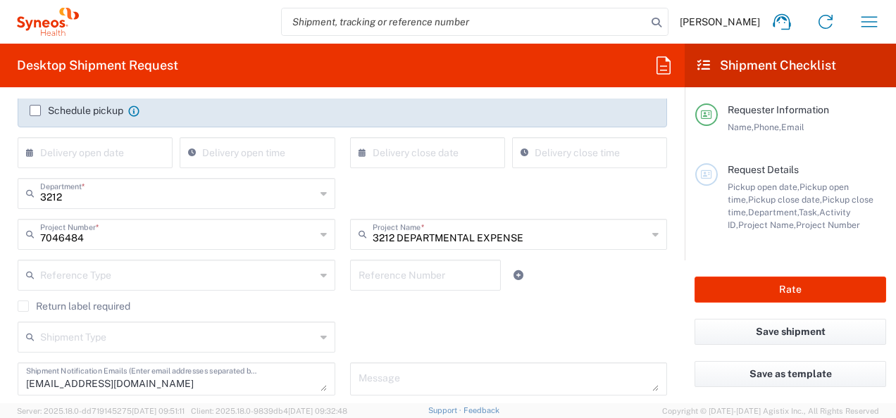
type input "Curium US LLC (7046484)"
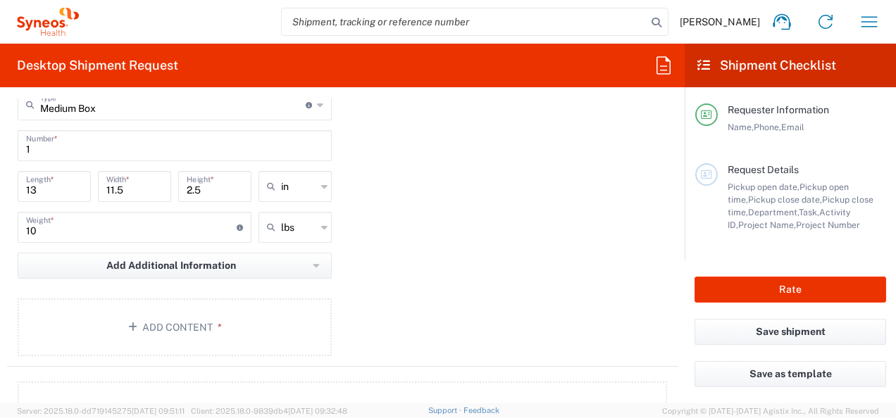
scroll to position [1283, 0]
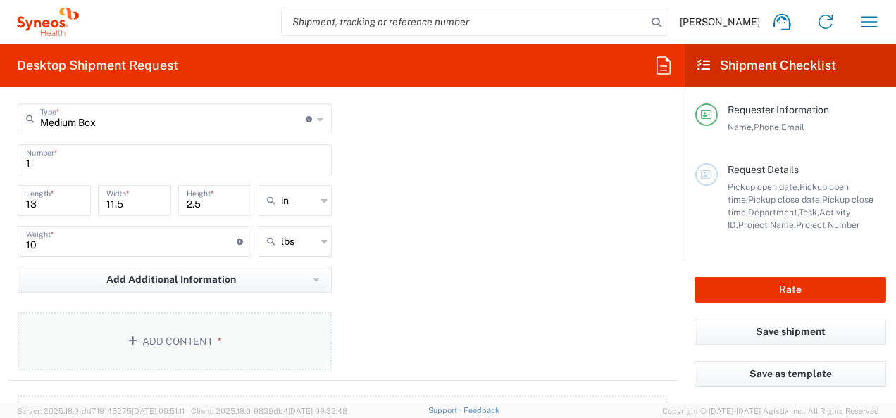
click at [141, 340] on button "Add Content *" at bounding box center [175, 342] width 314 height 58
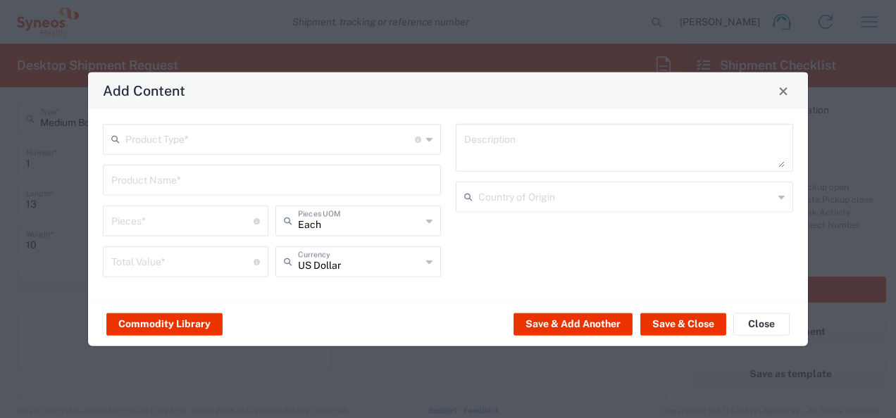
click at [176, 125] on div "Product Type * Document: Paper document generated internally by Syneos, a clien…" at bounding box center [272, 139] width 338 height 31
drag, startPoint x: 176, startPoint y: 125, endPoint x: 170, endPoint y: 139, distance: 15.5
click at [196, 144] on div "Product Type * Document: Paper document generated internally by Syneos, a clien…" at bounding box center [272, 139] width 338 height 31
click at [175, 139] on input "text" at bounding box center [270, 138] width 290 height 25
click at [170, 139] on input "text" at bounding box center [270, 138] width 290 height 25
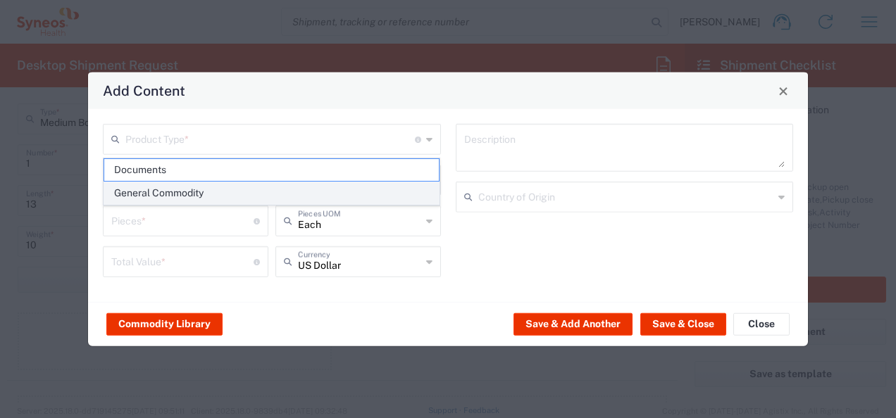
click at [179, 196] on span "General Commodity" at bounding box center [271, 193] width 335 height 22
type input "General Commodity"
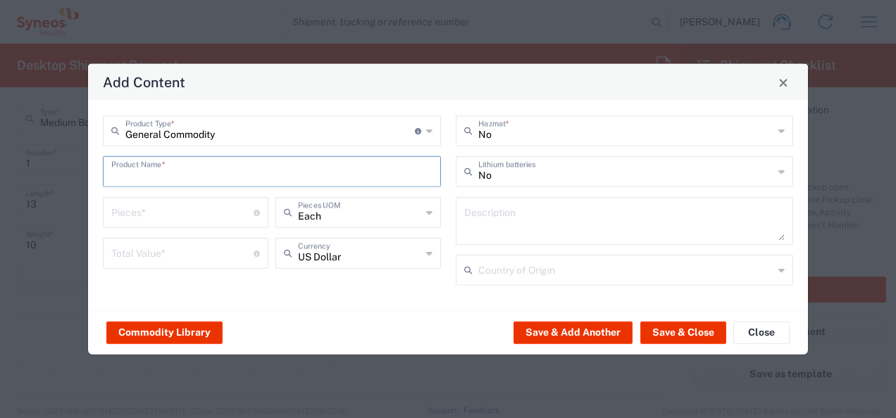
click at [163, 175] on input "text" at bounding box center [271, 171] width 321 height 25
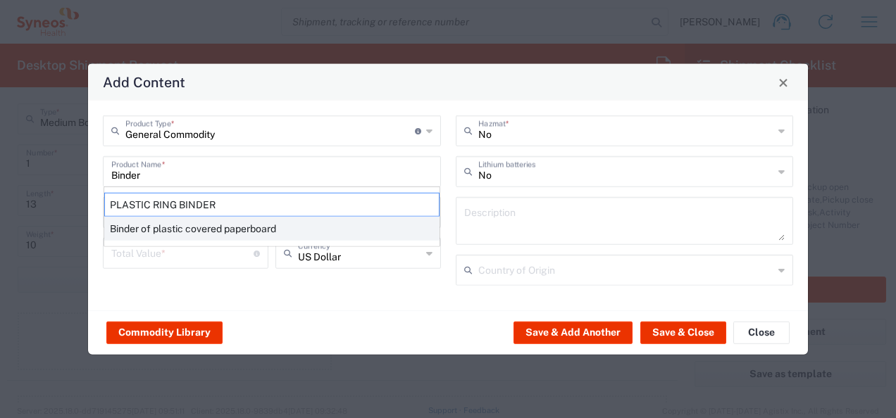
click at [178, 232] on div "Binder of plastic covered paperboard" at bounding box center [271, 229] width 335 height 24
type input "Binder of plastic covered paperboard"
type textarea "Binder of plastic covered paperboard"
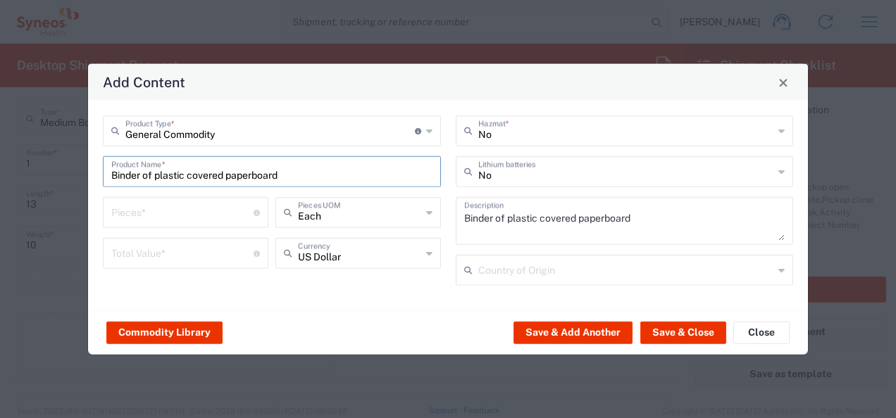
click at [175, 213] on input "number" at bounding box center [182, 211] width 142 height 25
type input "1"
click at [336, 313] on div "Commodity Library Save & Add Another Save & Close Close" at bounding box center [448, 333] width 720 height 44
click at [158, 259] on input "number" at bounding box center [182, 252] width 142 height 25
type input "100"
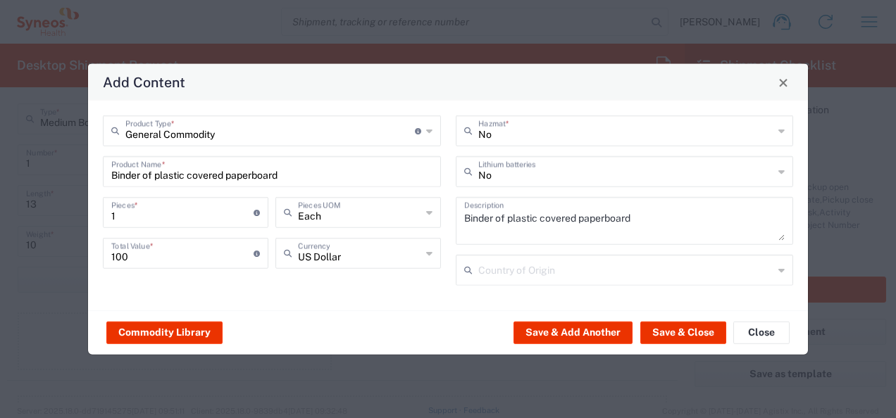
click at [368, 306] on div "General Commodity Product Type * Document: Paper document generated internally …" at bounding box center [448, 206] width 720 height 210
click at [493, 263] on input "text" at bounding box center [626, 269] width 296 height 25
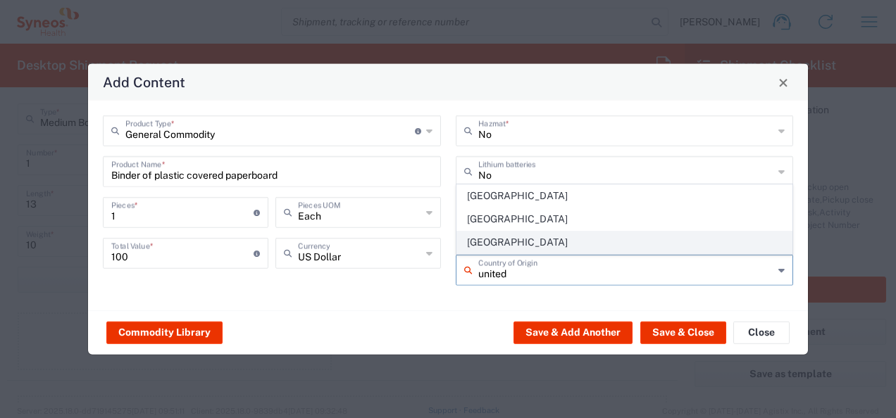
click at [516, 235] on span "[GEOGRAPHIC_DATA]" at bounding box center [624, 243] width 335 height 22
type input "[GEOGRAPHIC_DATA]"
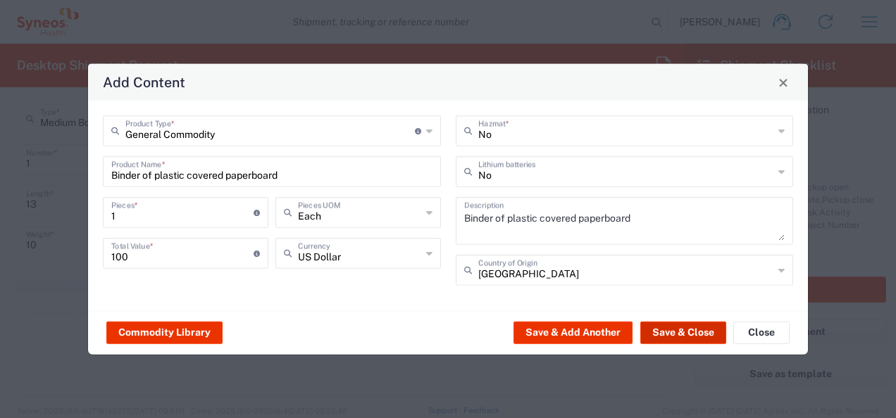
click at [695, 328] on button "Save & Close" at bounding box center [683, 332] width 86 height 23
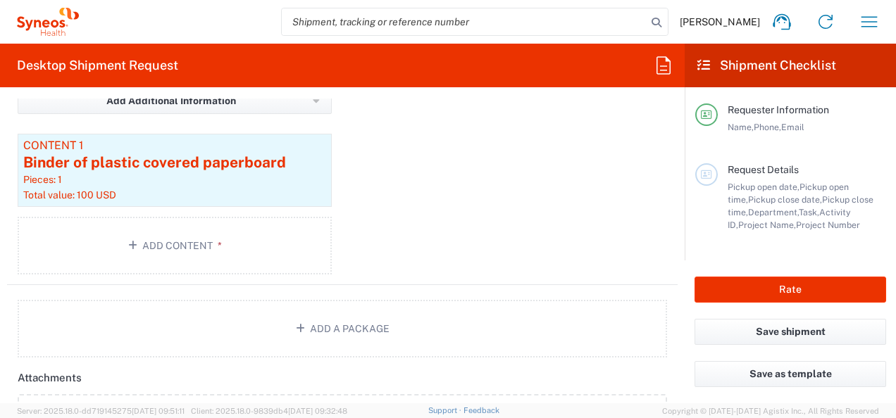
scroll to position [1460, 0]
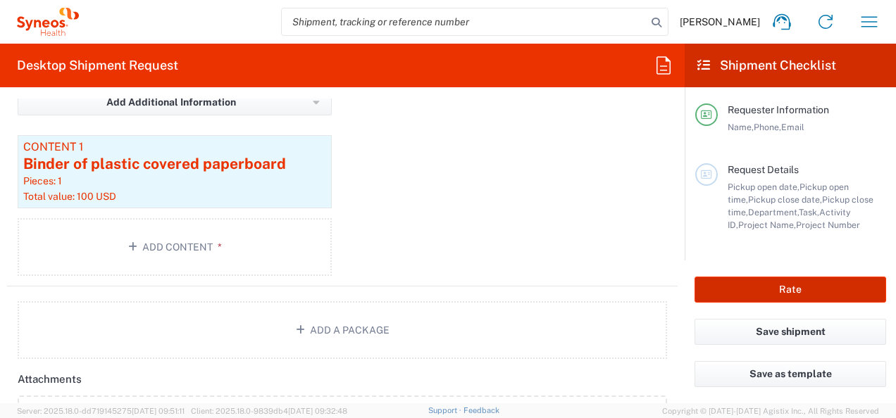
click at [809, 295] on button "Rate" at bounding box center [791, 290] width 192 height 26
type input "7046484"
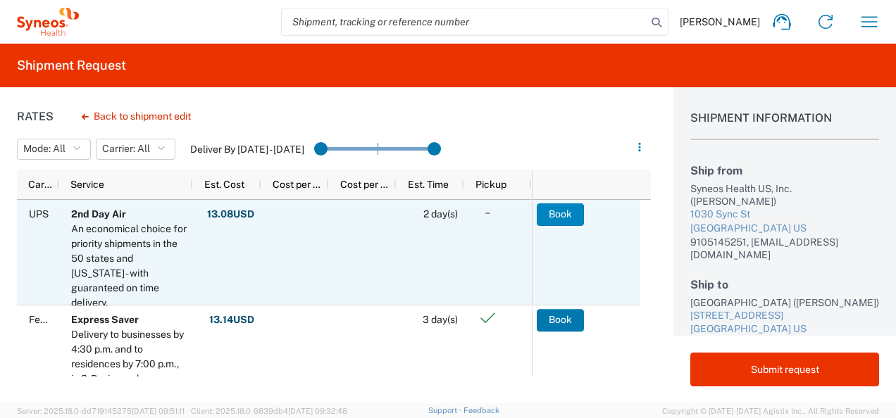
click at [562, 213] on button "Book" at bounding box center [560, 215] width 47 height 23
